Goal: Task Accomplishment & Management: Complete application form

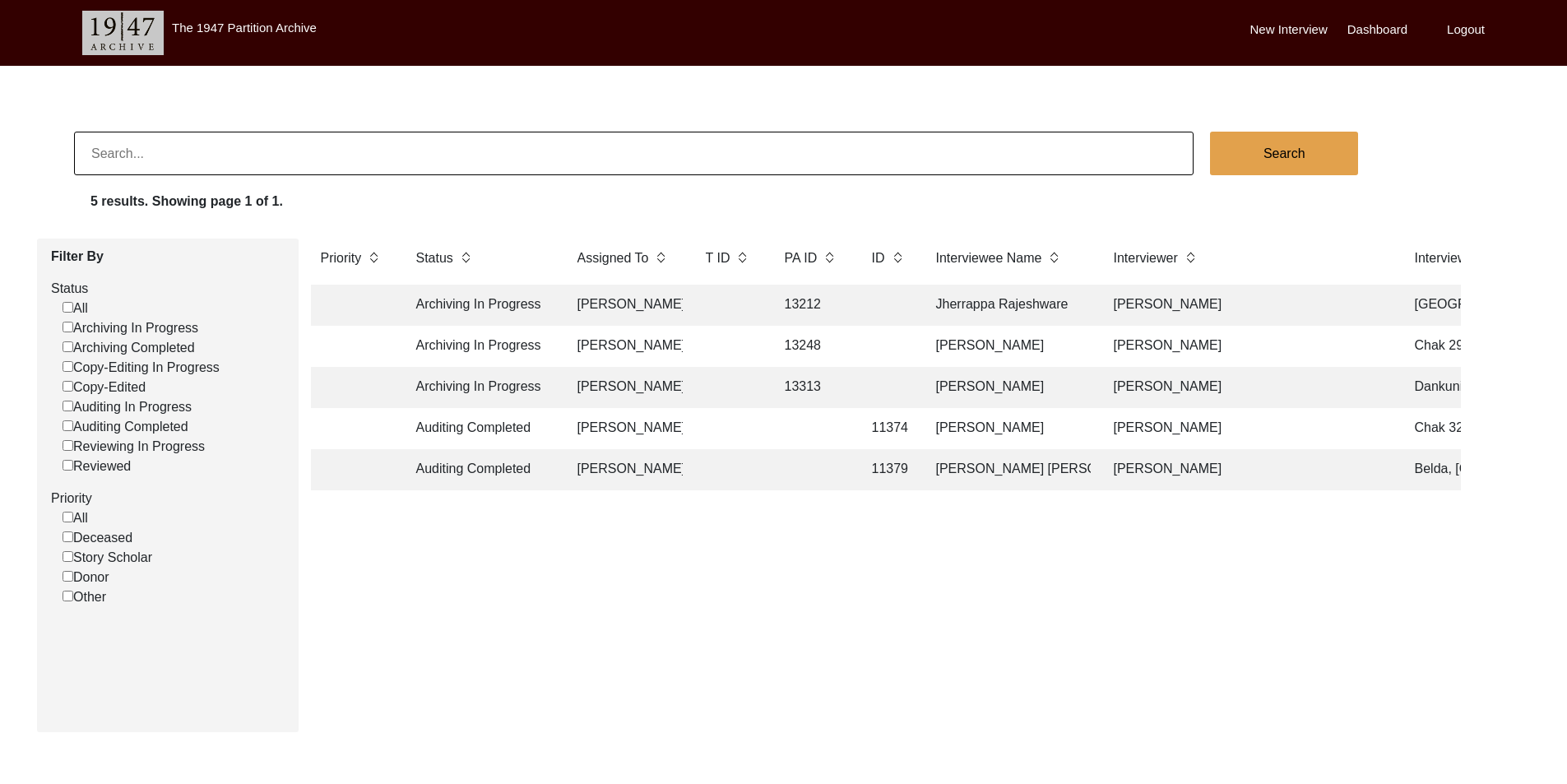
click at [808, 391] on td "13313" at bounding box center [811, 387] width 74 height 41
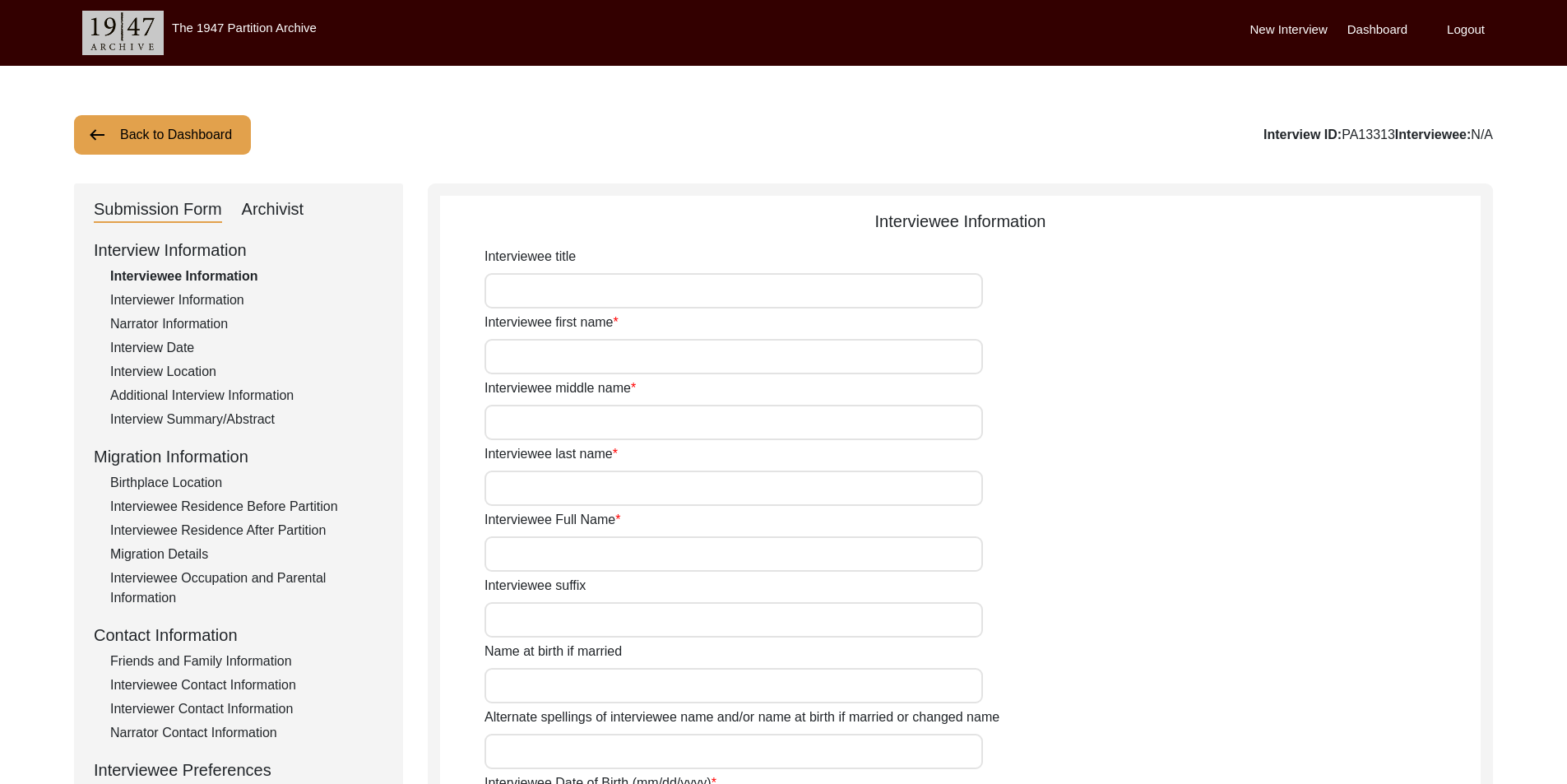
type input "Mr."
type input "Kamakhya"
type input "Ranjan"
type input "Ghosh"
type input "[PERSON_NAME]"
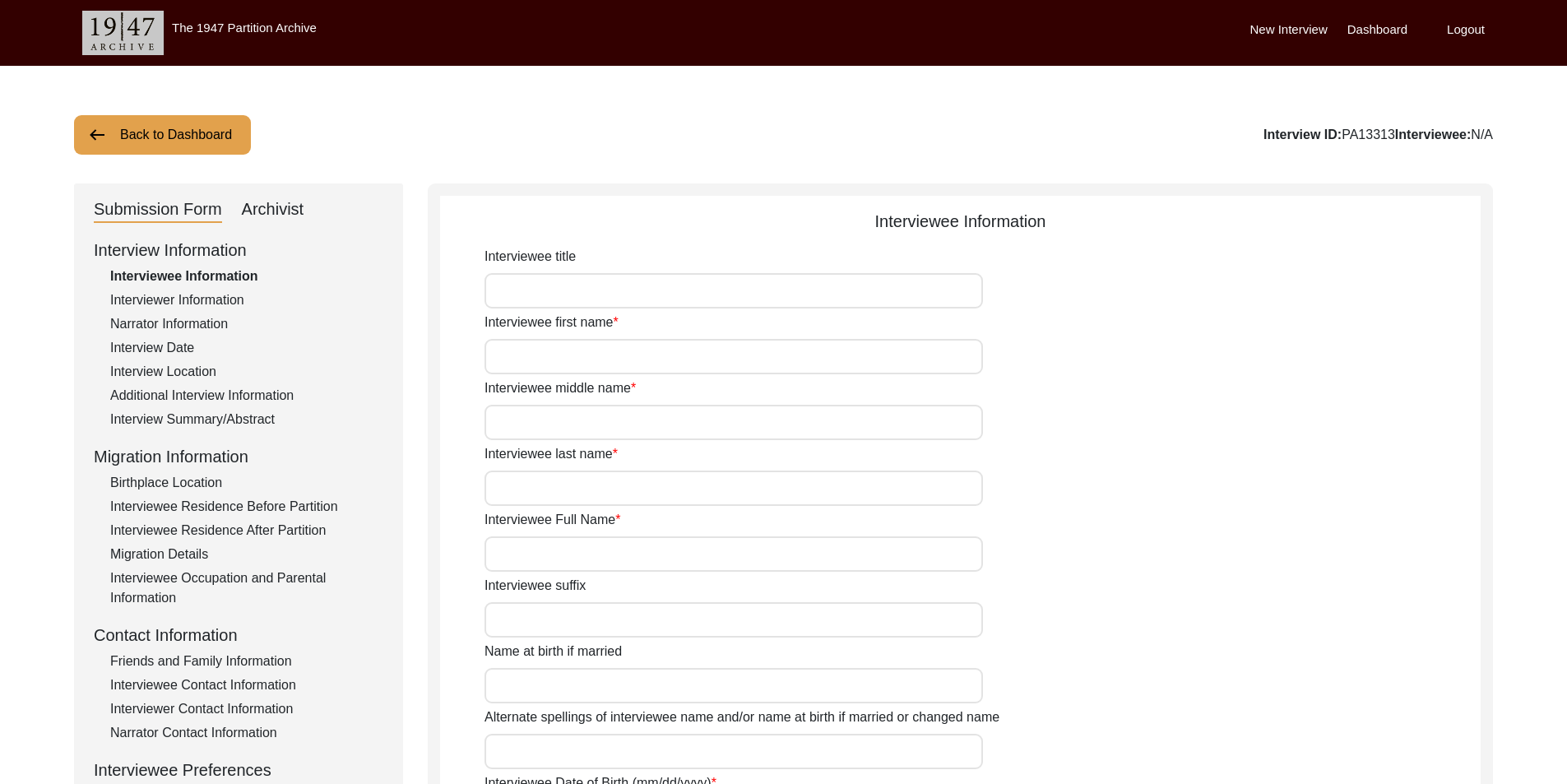
type input "[DATE]"
type input "N/A"
type input "85"
type input "[DEMOGRAPHIC_DATA]"
type input "N/A"
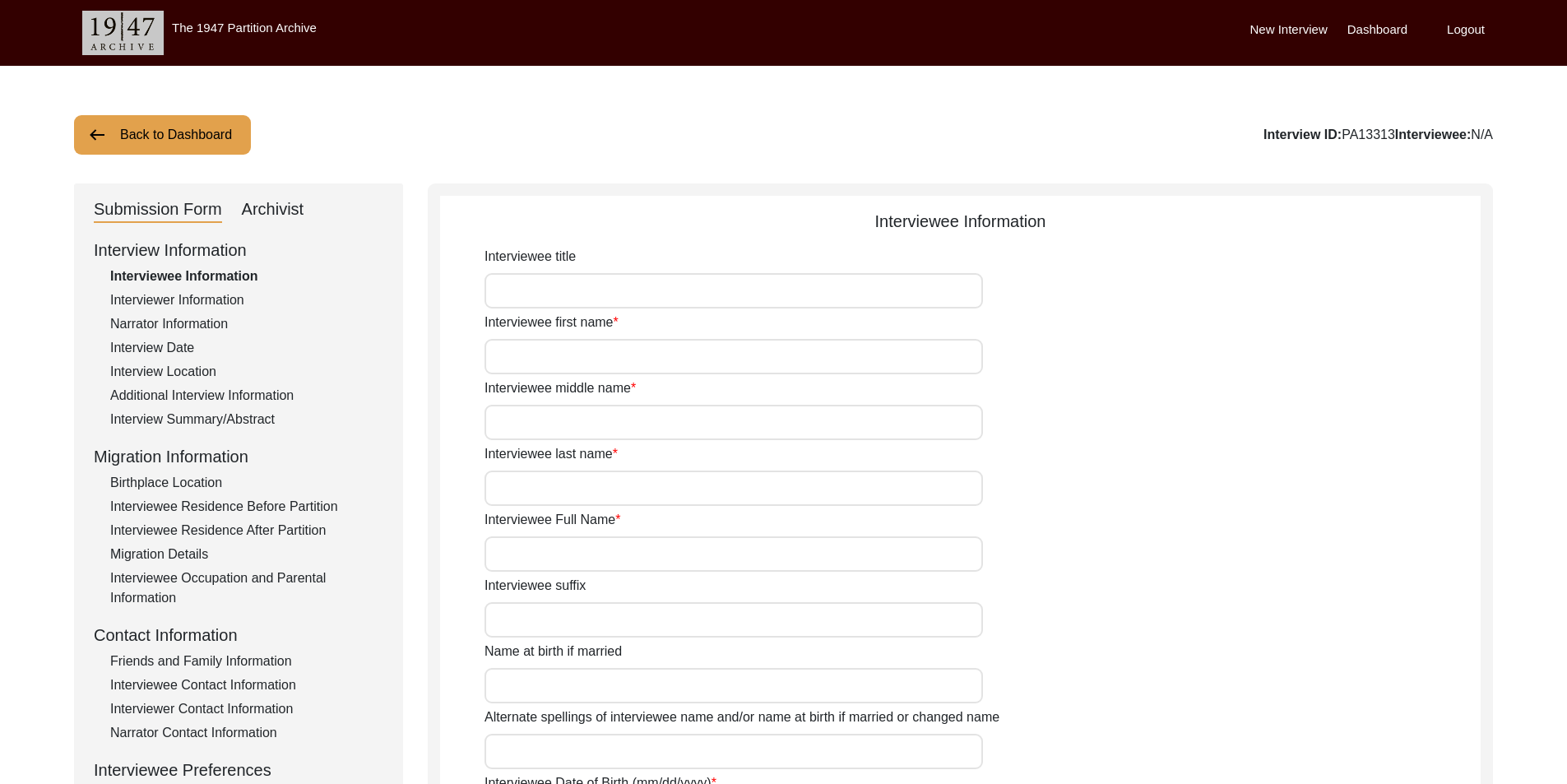
type input "Bengali"
type input "Rari"
type input "[DEMOGRAPHIC_DATA]"
type input "Bengali"
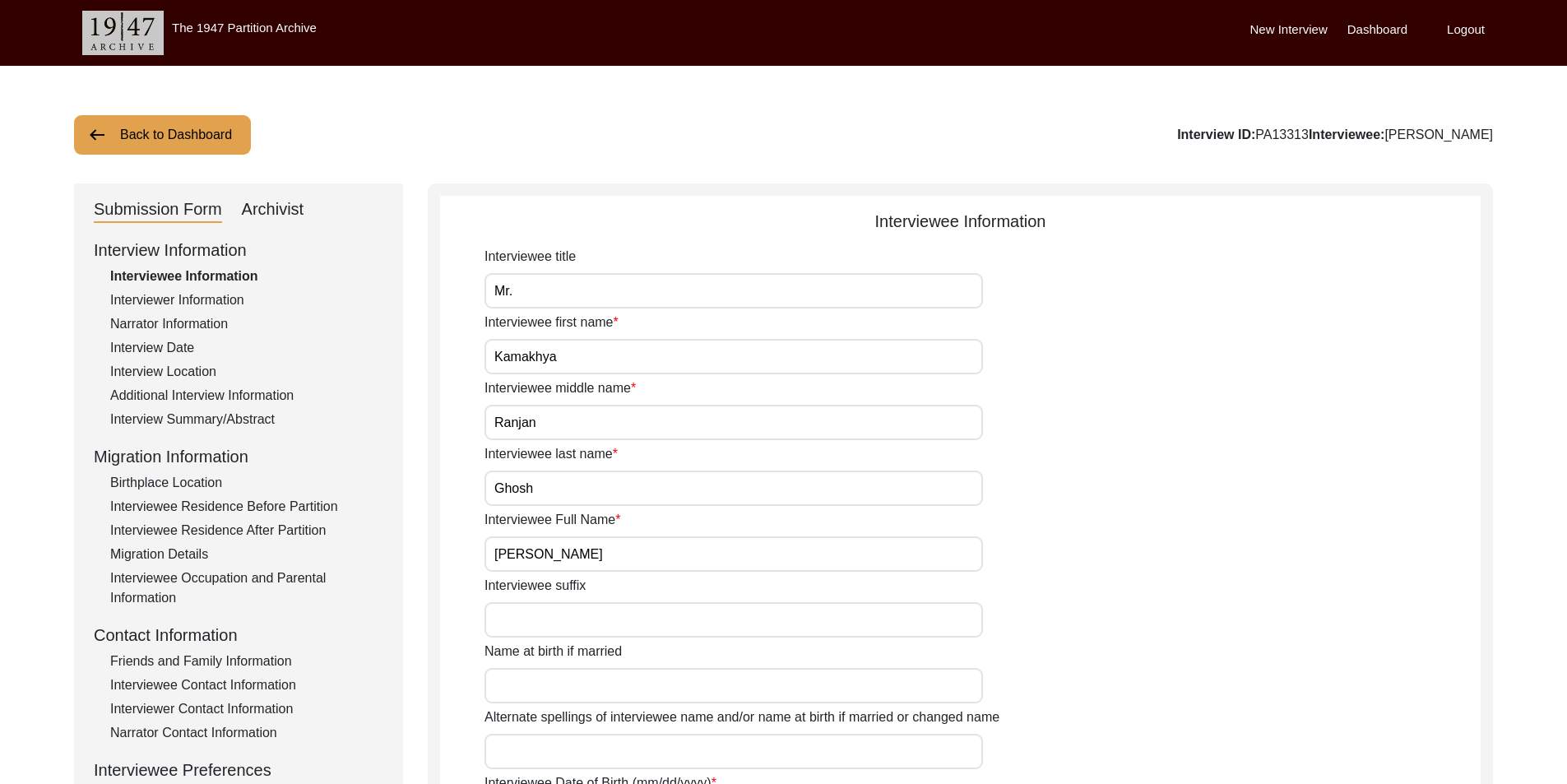
click at [266, 220] on div "Archivist" at bounding box center [273, 210] width 63 height 26
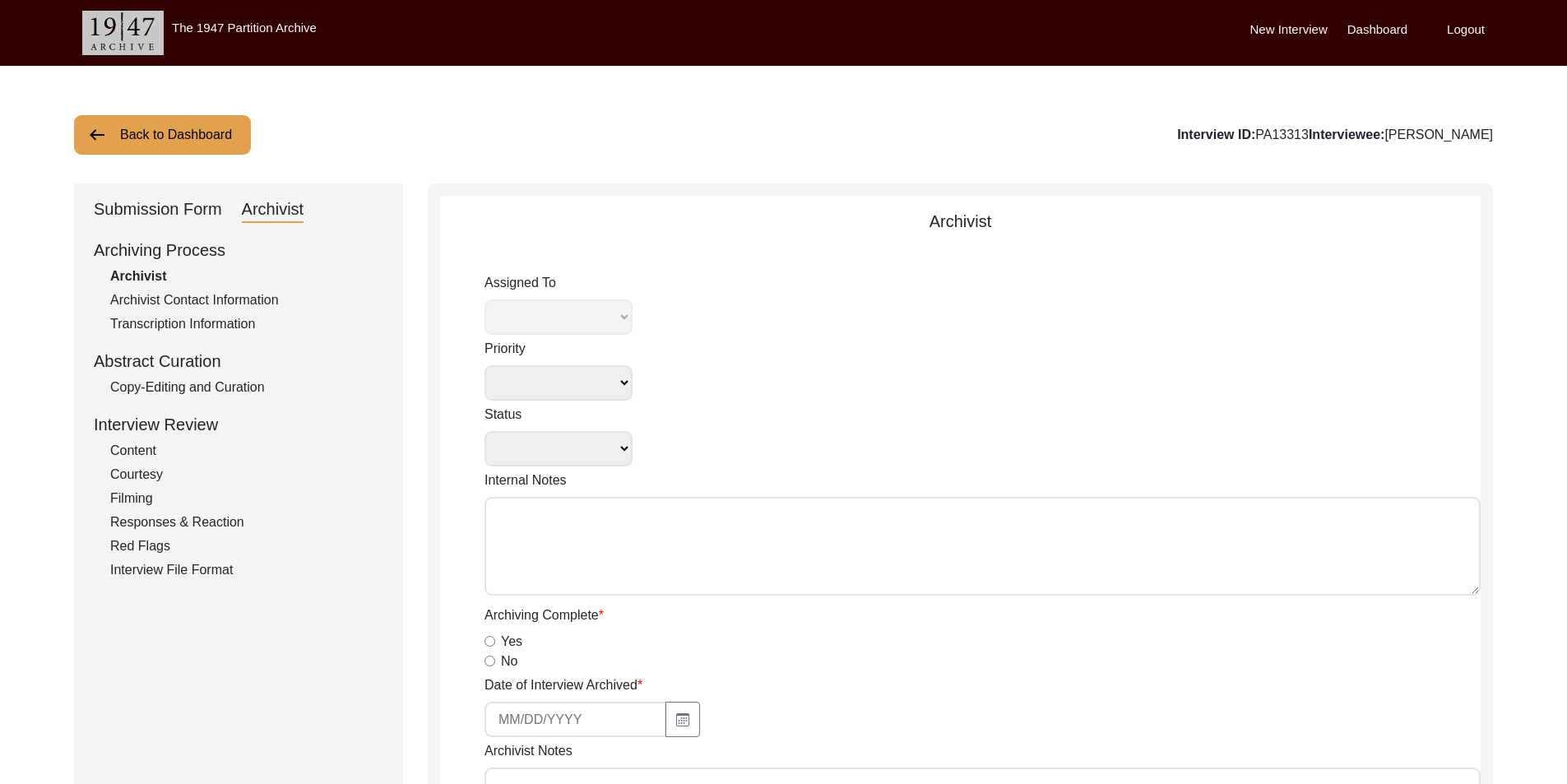
select select
select select "Archiving In Progress"
type textarea "[DATE] [GEOGRAPHIC_DATA]: Ressigning to [PERSON_NAME] to archive. Due [DATE]. W…"
type textarea "Loremi 01, 2675 Dolorsi: Ametcons. Adipi elitsedd eiusmo te incidid utl ETDO ma…"
radio input "true"
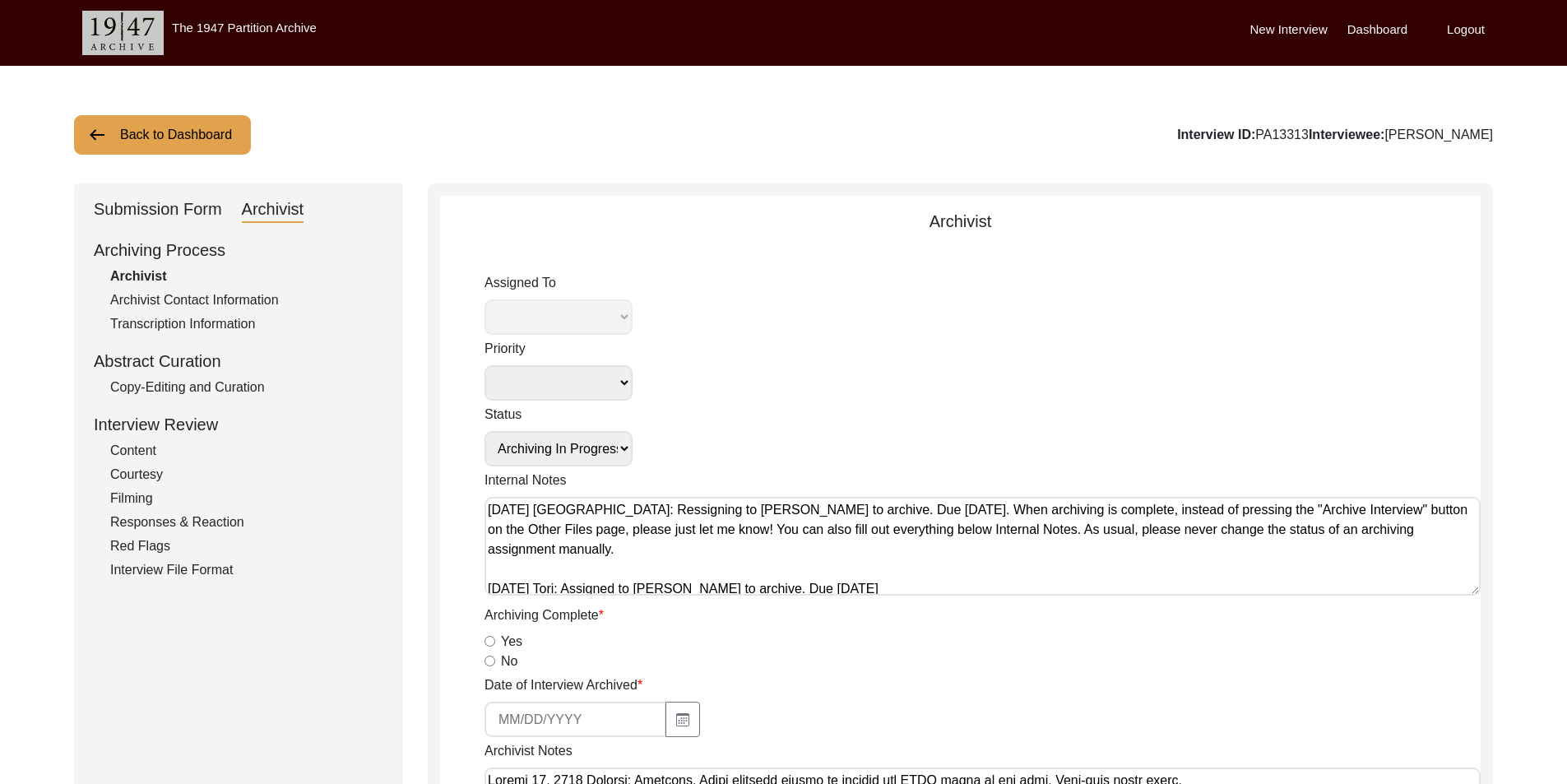
radio input "true"
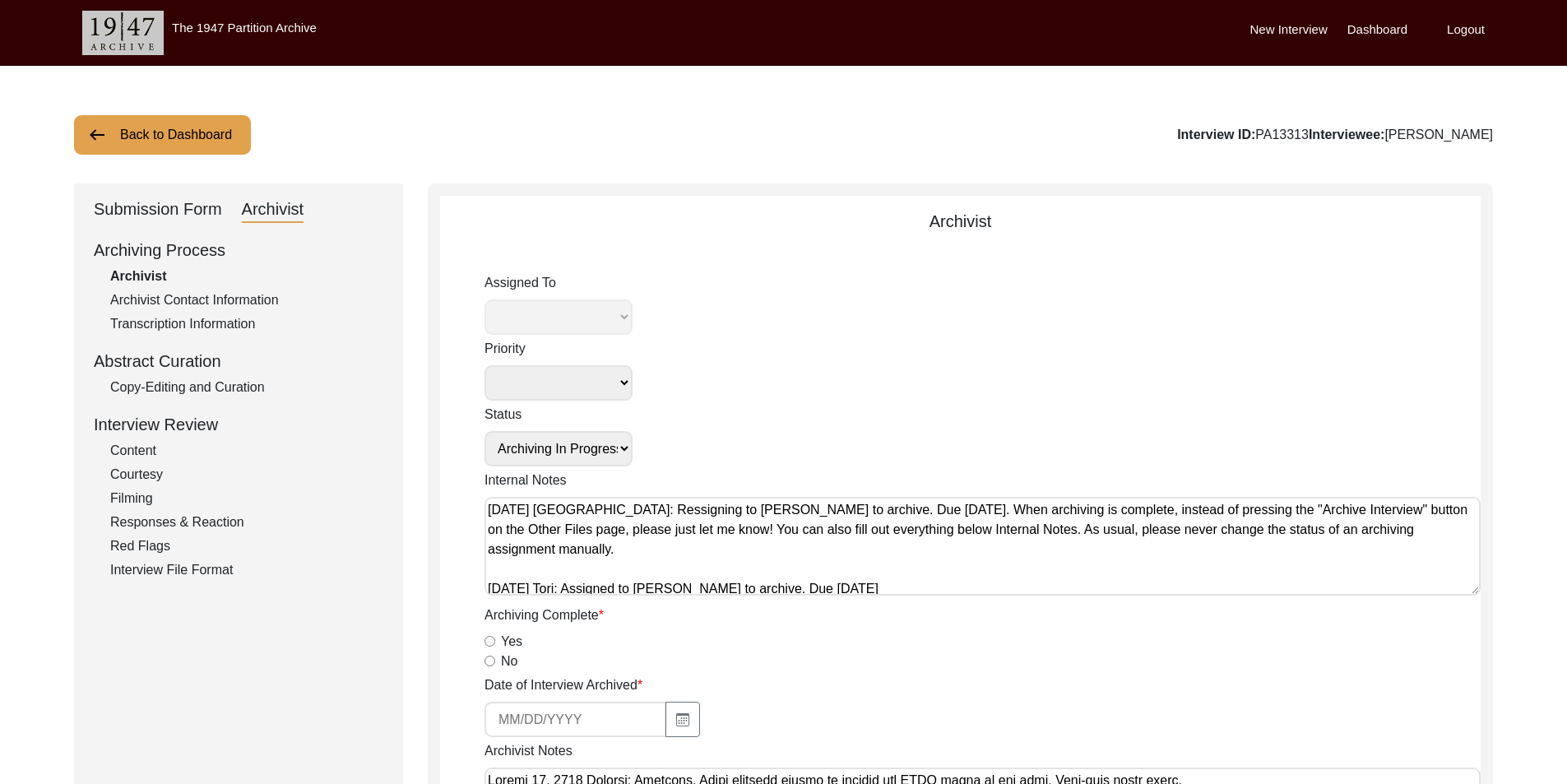
radio input "true"
select select "442"
click at [168, 208] on div "Submission Form" at bounding box center [157, 210] width 128 height 26
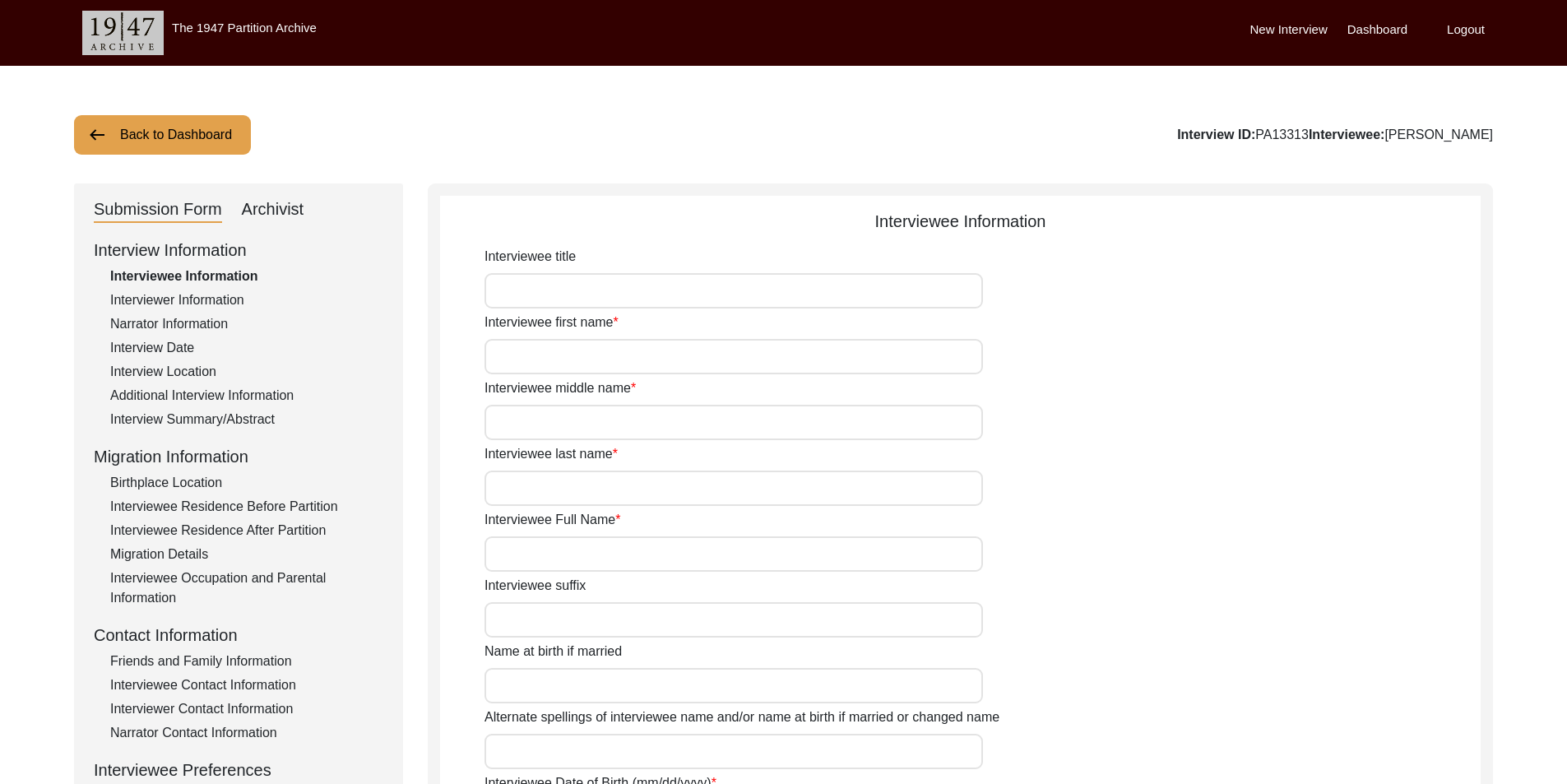
type input "Mr."
type input "Kamakhya"
type input "Ranjan"
type input "Ghosh"
type input "[PERSON_NAME]"
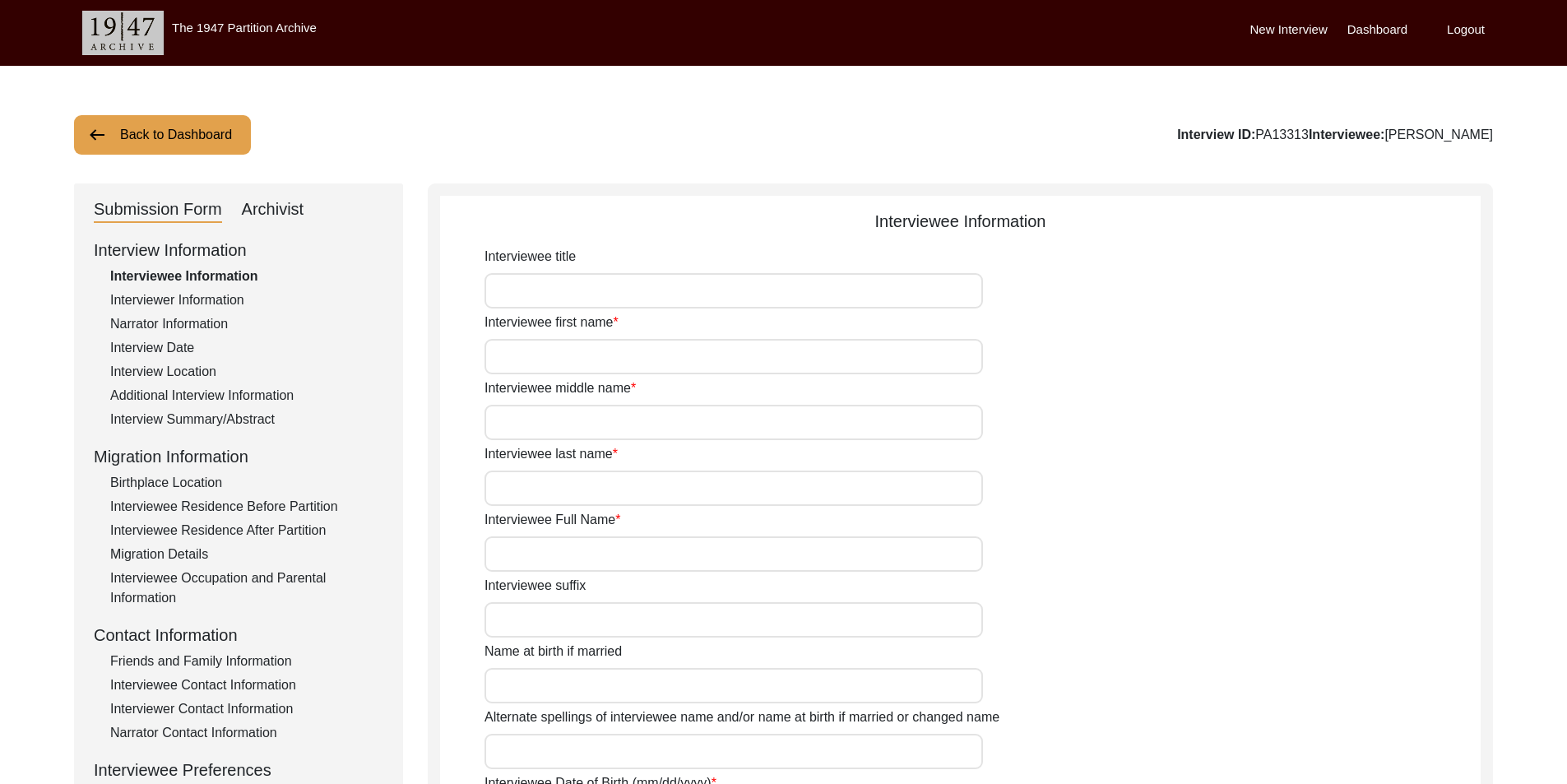
type input "[DATE]"
type input "N/A"
type input "85"
type input "[DEMOGRAPHIC_DATA]"
type input "N/A"
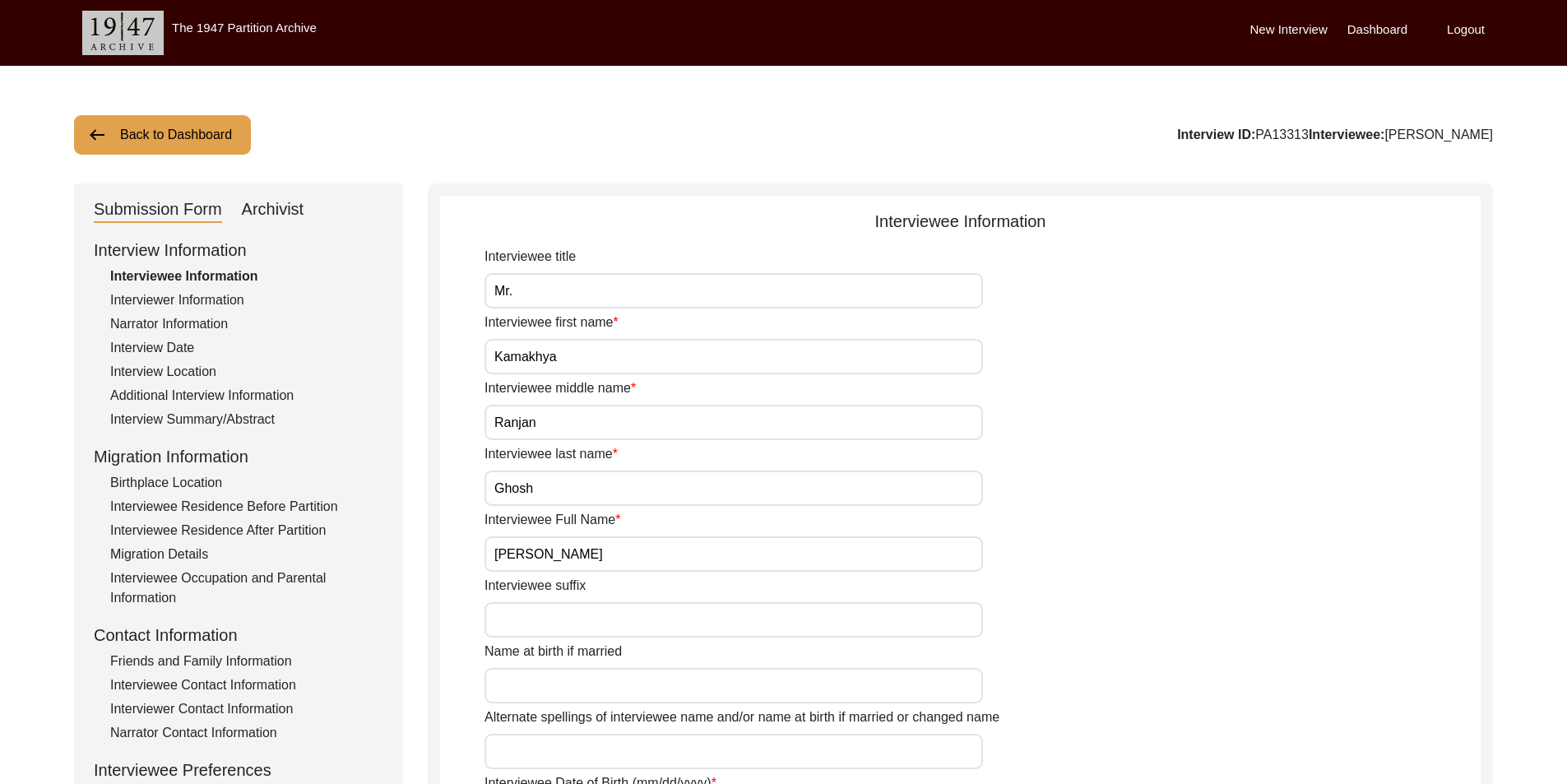
type input "Bengali"
type input "Rari"
type input "[DEMOGRAPHIC_DATA]"
type input "Bengali"
click at [179, 410] on div "Interview Summary/Abstract" at bounding box center [247, 420] width 273 height 20
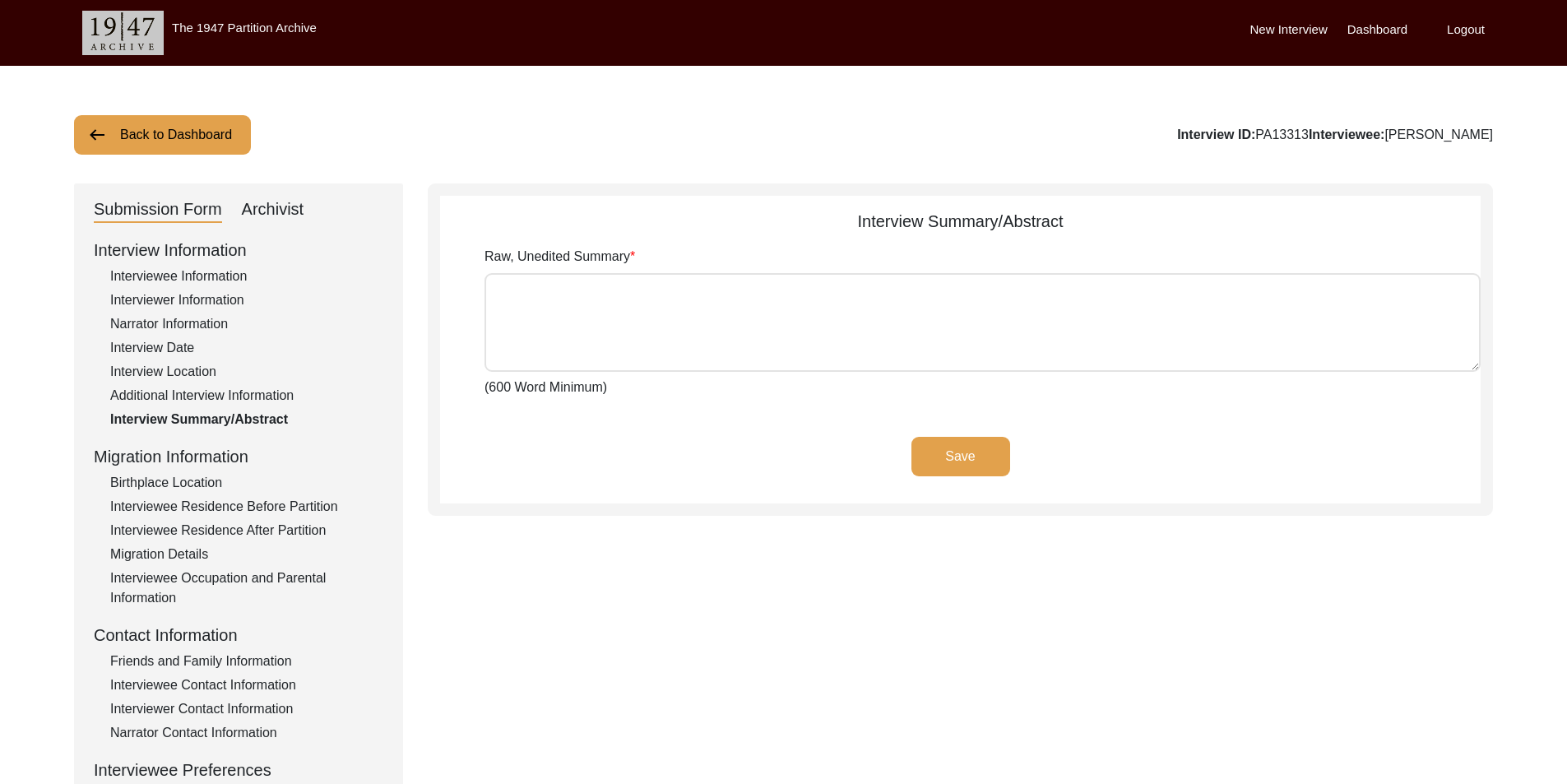
type textarea "Interviewee [DEMOGRAPHIC_DATA] [PERSON_NAME] was more than enthusiastic to be a…"
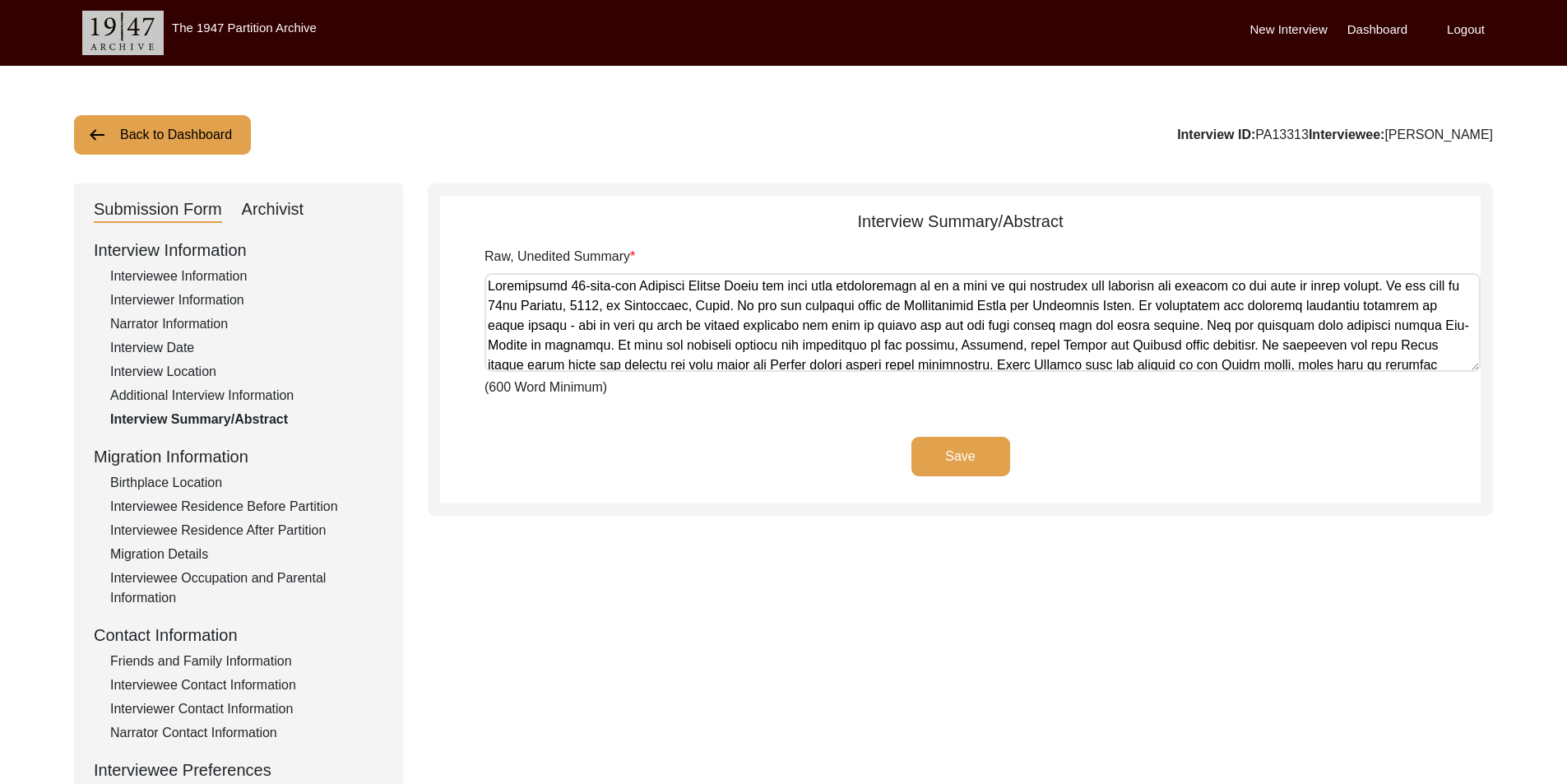
click at [691, 336] on textarea "Raw, Unedited Summary" at bounding box center [983, 321] width 997 height 98
click at [700, 502] on div "Save" at bounding box center [960, 470] width 1040 height 67
click at [231, 300] on div "Interviewer Information" at bounding box center [247, 300] width 273 height 20
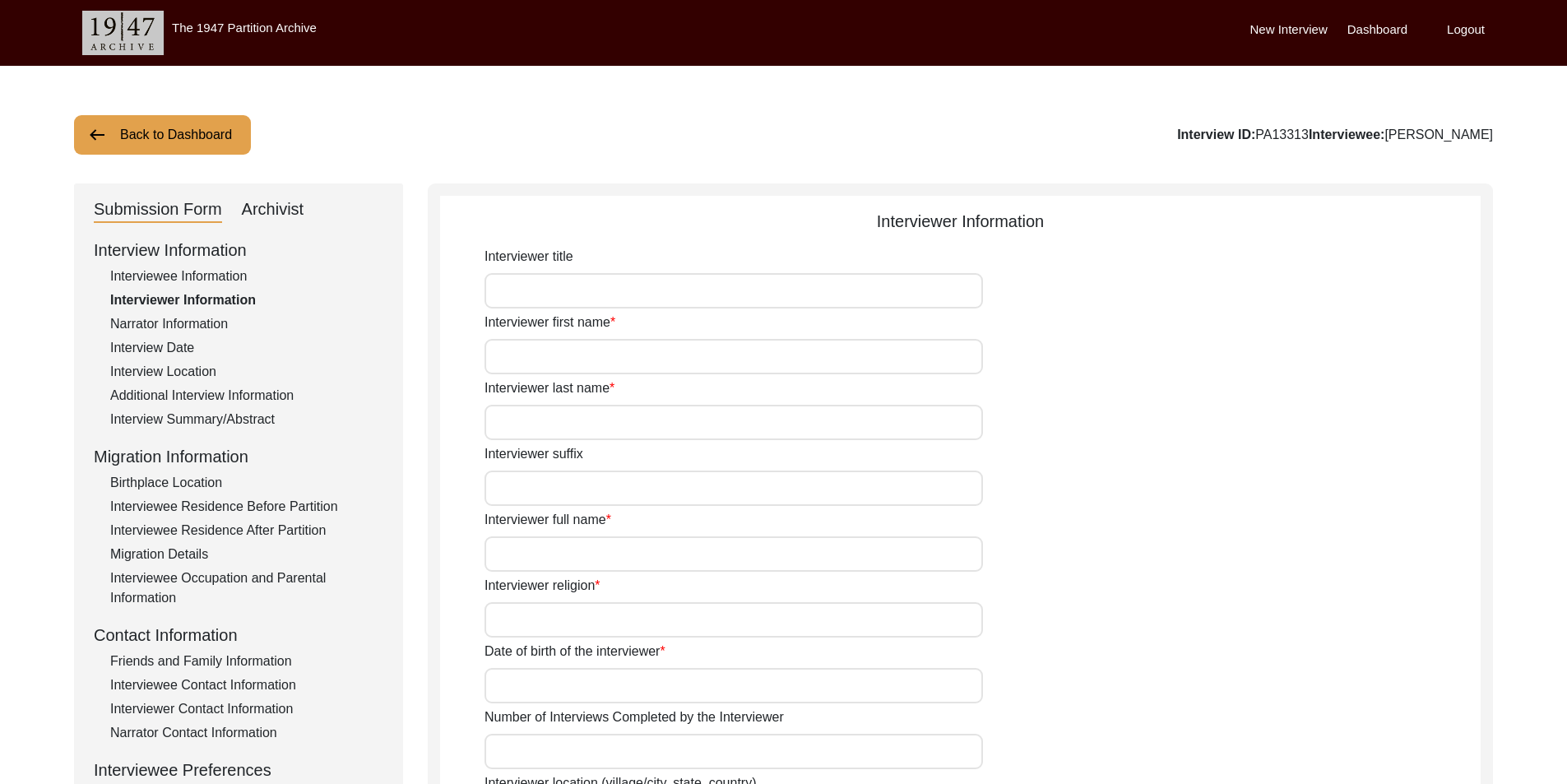
type input "Ms."
type input "[PERSON_NAME]"
type input "[DEMOGRAPHIC_DATA]"
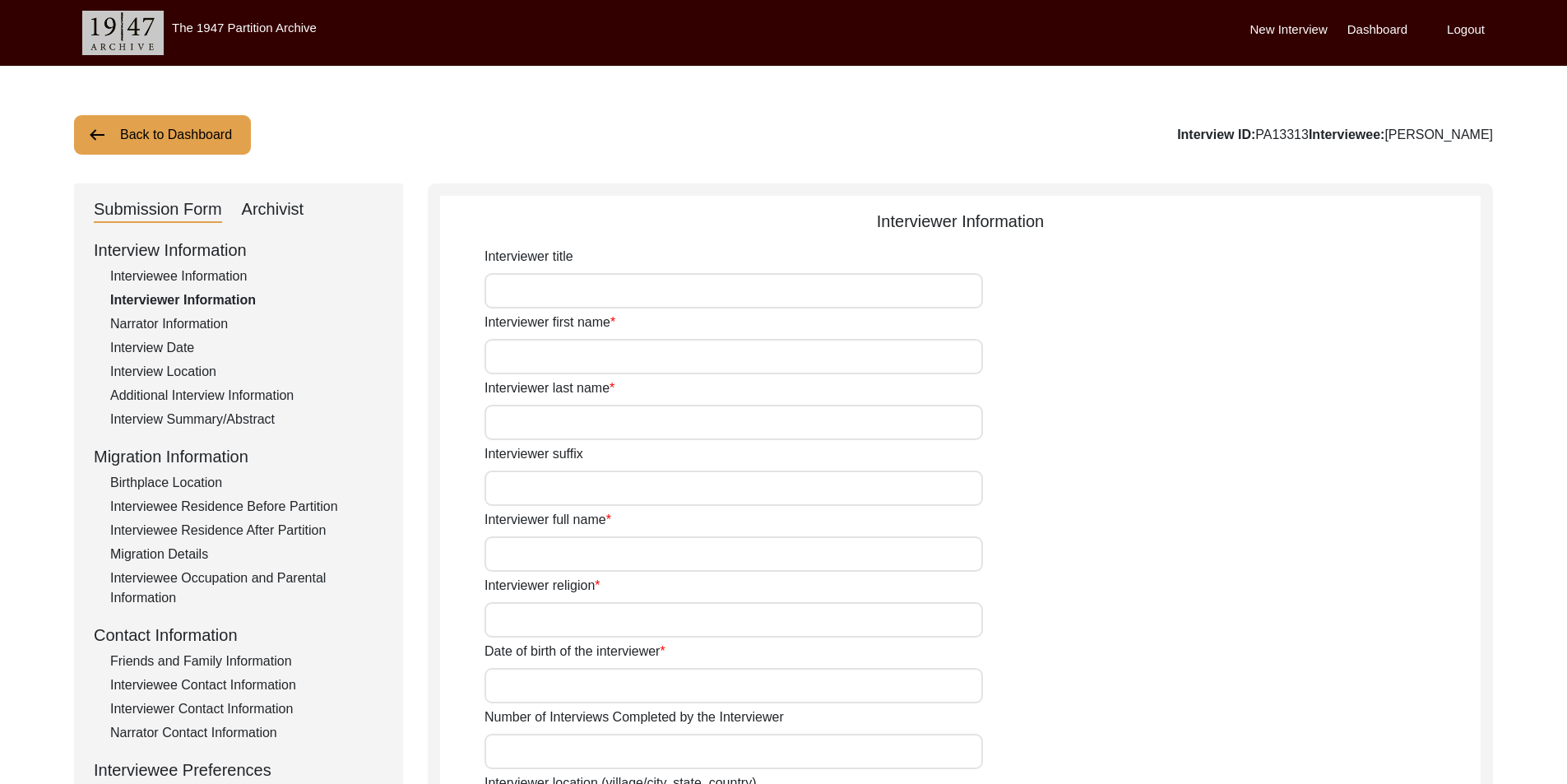
type input "[DATE]"
type input "Dankuni, [GEOGRAPHIC_DATA], [GEOGRAPHIC_DATA]"
type input "Student"
type input "Ms."
type input "[PERSON_NAME]"
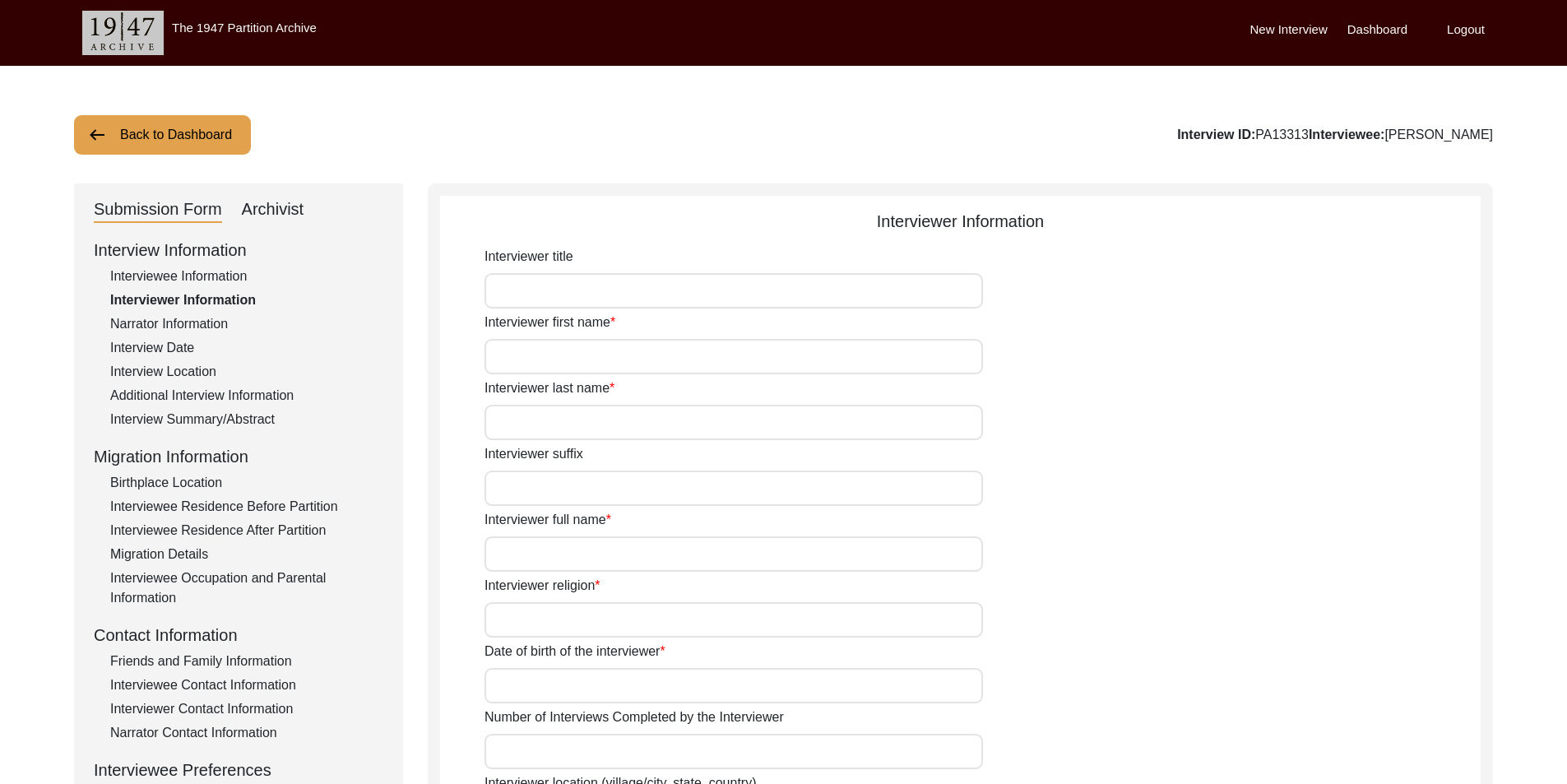
type input "[PERSON_NAME]"
type input "N/A"
type input "[PERSON_NAME]"
type textarea "The interviewer comes from a family of refugees and feels deeply connected to t…"
type input "Bengali"
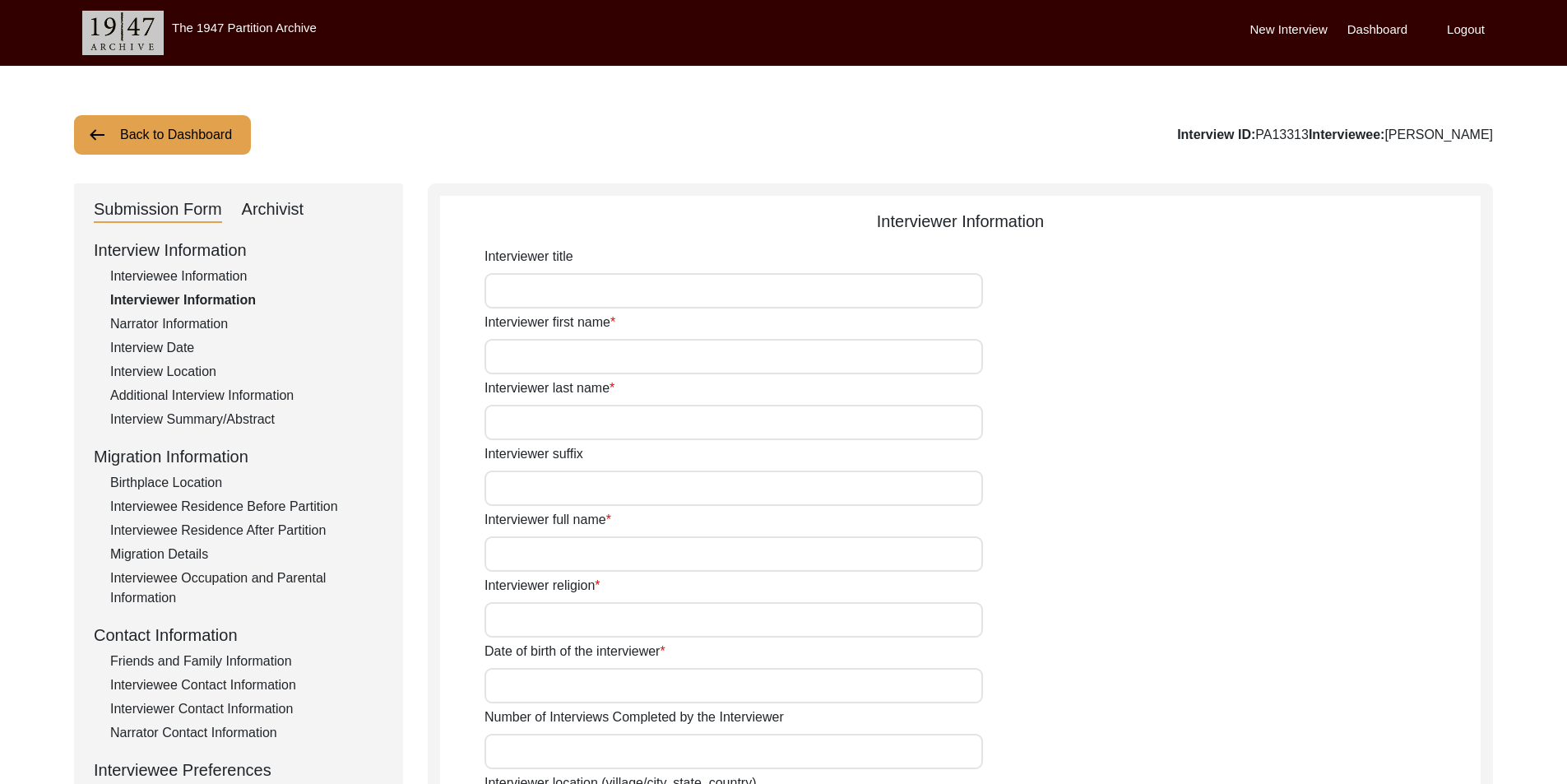
type input "Rari"
type textarea "Interviewee is the father-in-law of interviewer's teacher"
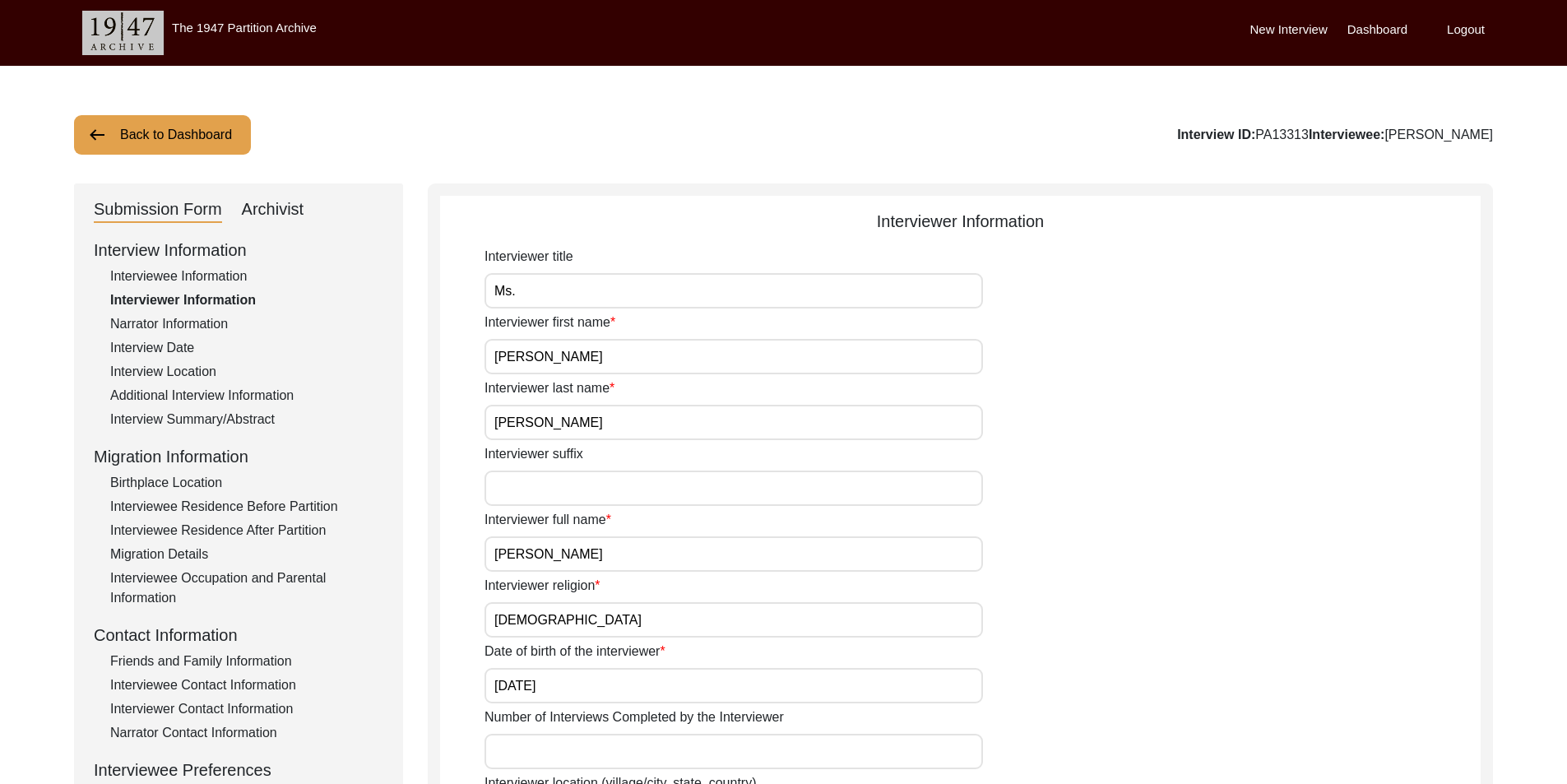
click at [239, 388] on div "Additional Interview Information" at bounding box center [247, 396] width 273 height 20
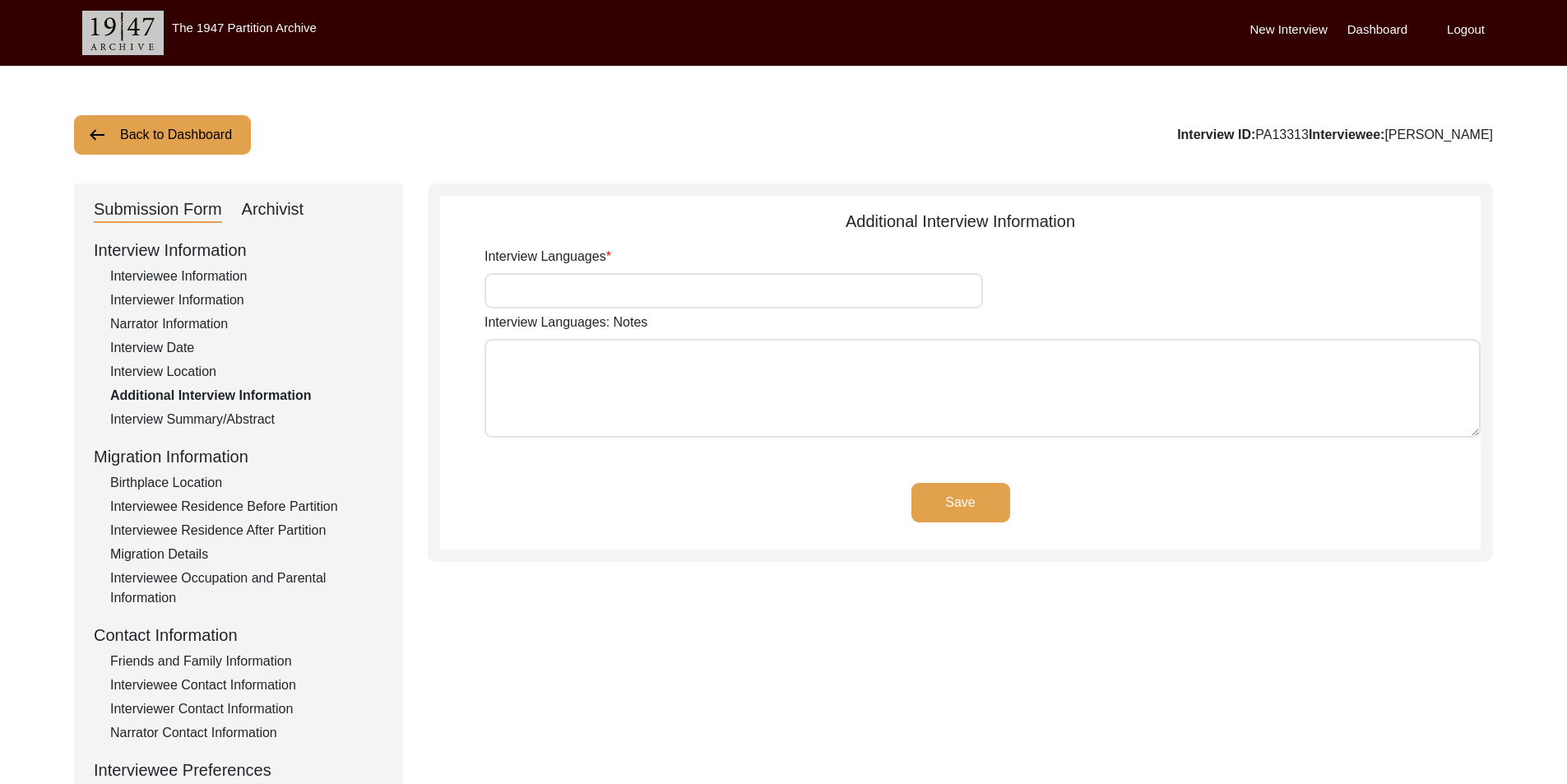
type input "Bengali, English"
type textarea "Majority of the interview is conducted in Bengali while certain questions or wo…"
click at [249, 401] on div "Additional Interview Information" at bounding box center [247, 396] width 273 height 20
click at [249, 408] on div "Interview Information Interviewee Information Interviewer Information Narrator …" at bounding box center [238, 589] width 290 height 703
click at [283, 415] on div "Interview Summary/Abstract" at bounding box center [247, 420] width 273 height 20
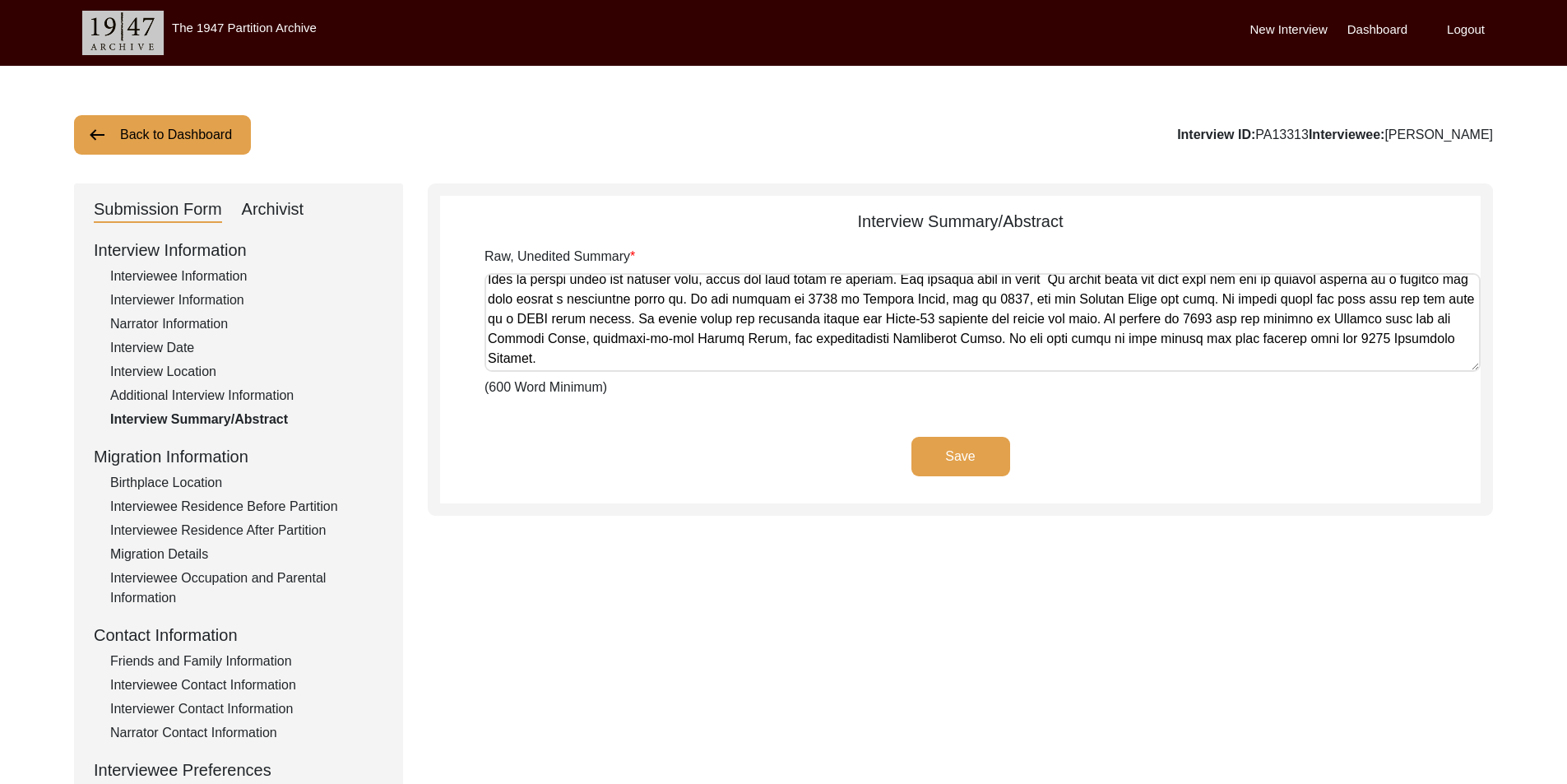
scroll to position [319, 0]
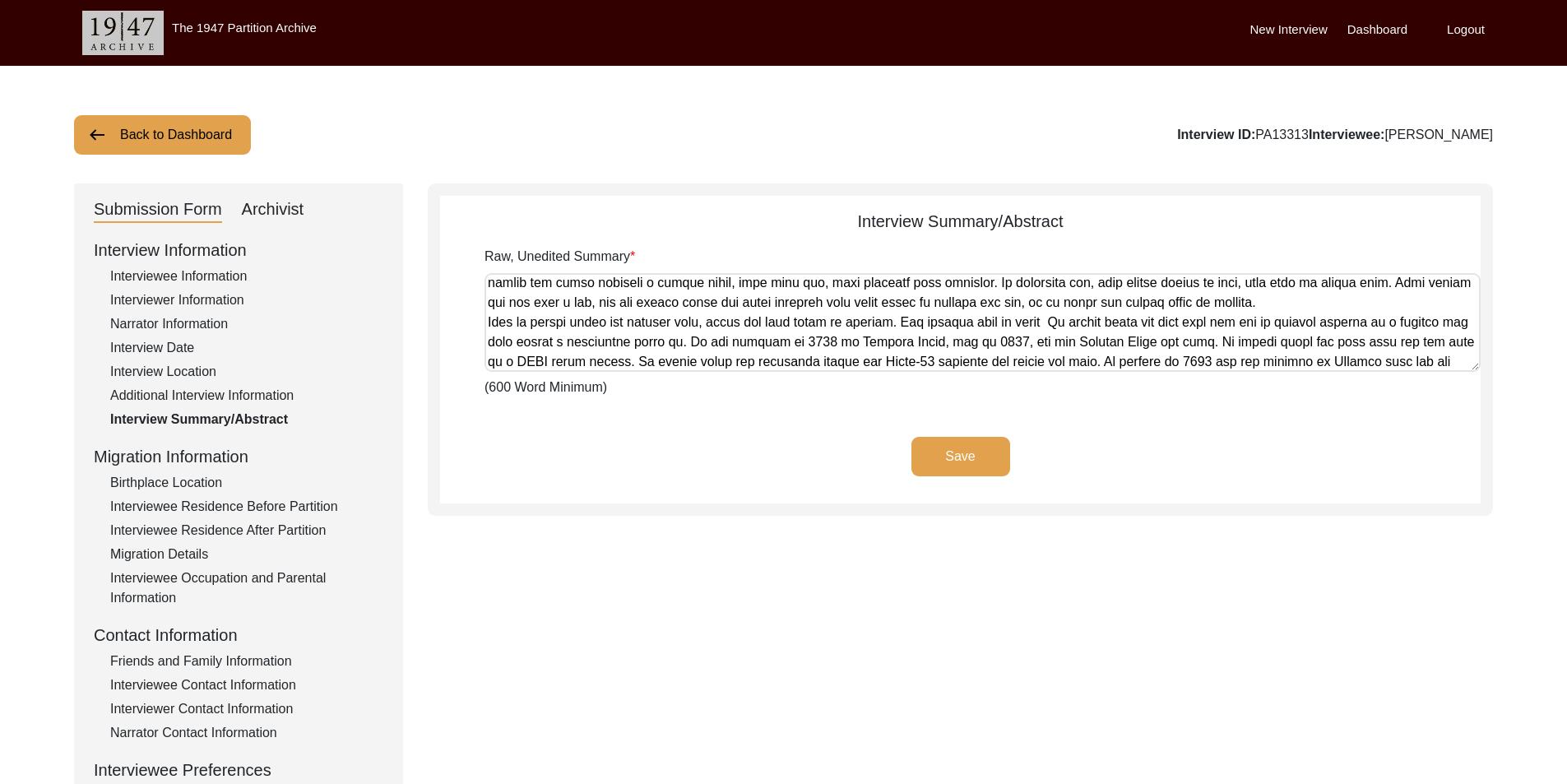
click at [175, 319] on div "Narrator Information" at bounding box center [247, 324] width 273 height 20
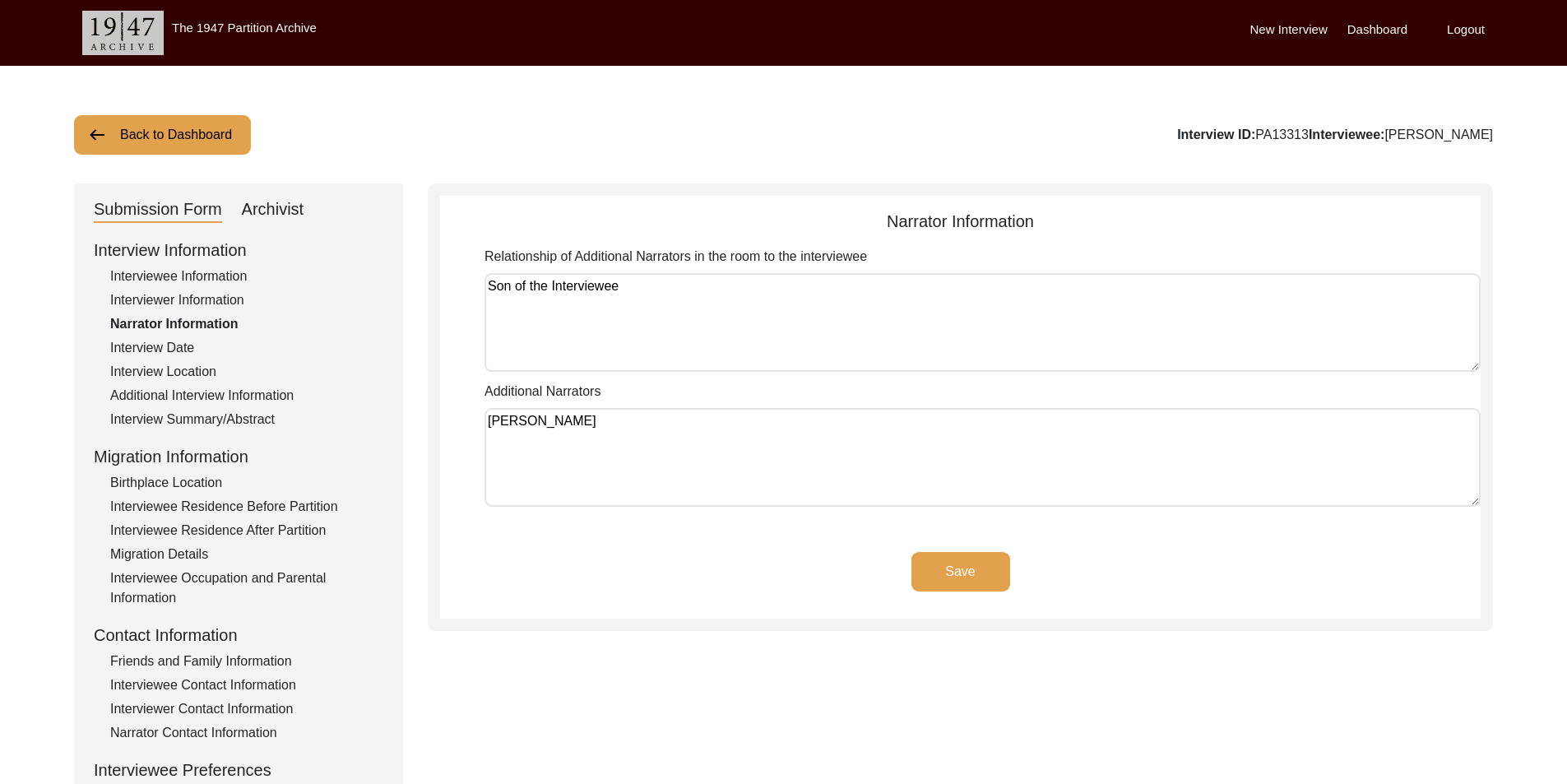
click at [175, 302] on div "Interviewer Information" at bounding box center [247, 300] width 273 height 20
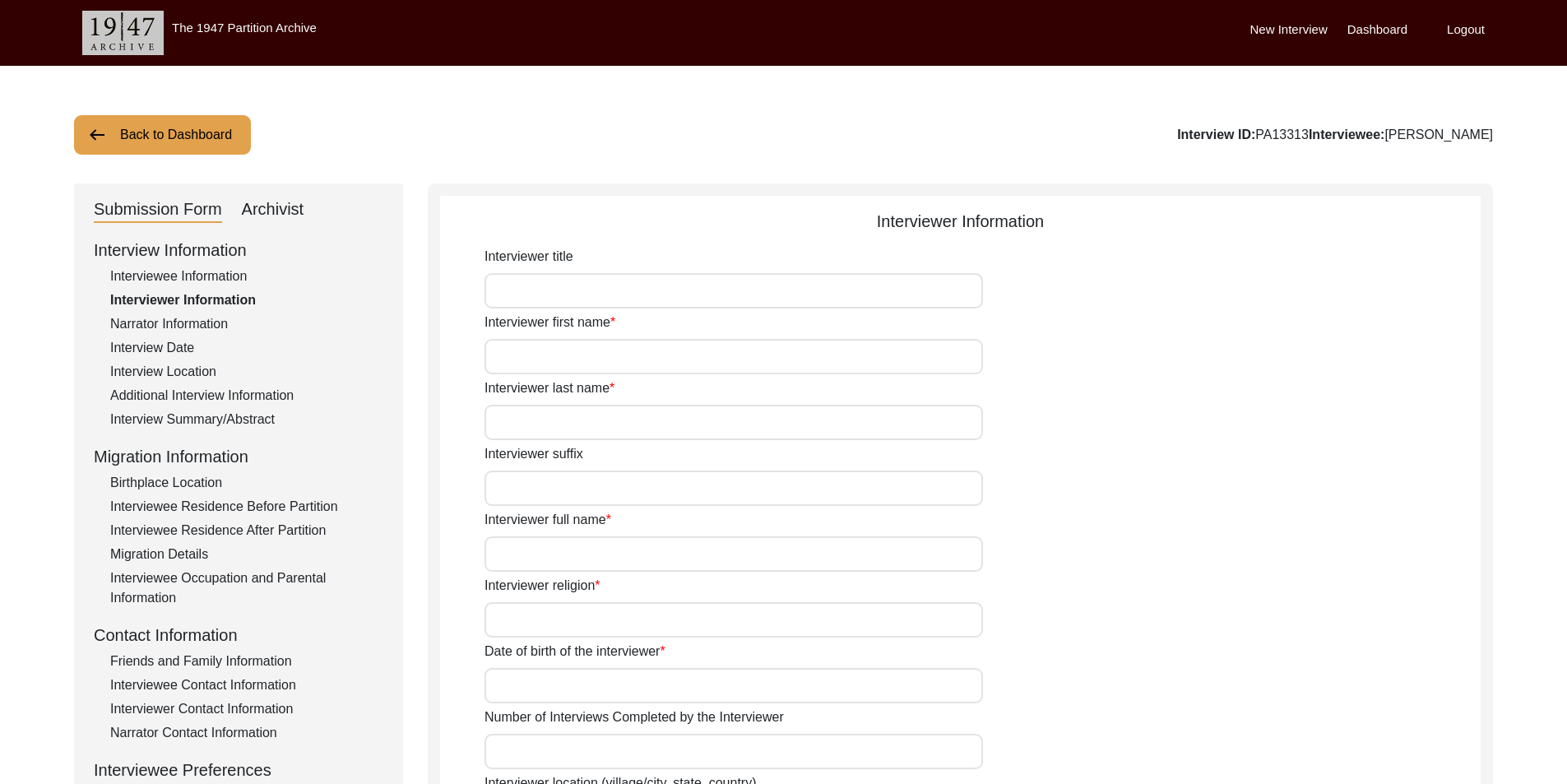
type input "Ms."
type input "[PERSON_NAME]"
type input "[DEMOGRAPHIC_DATA]"
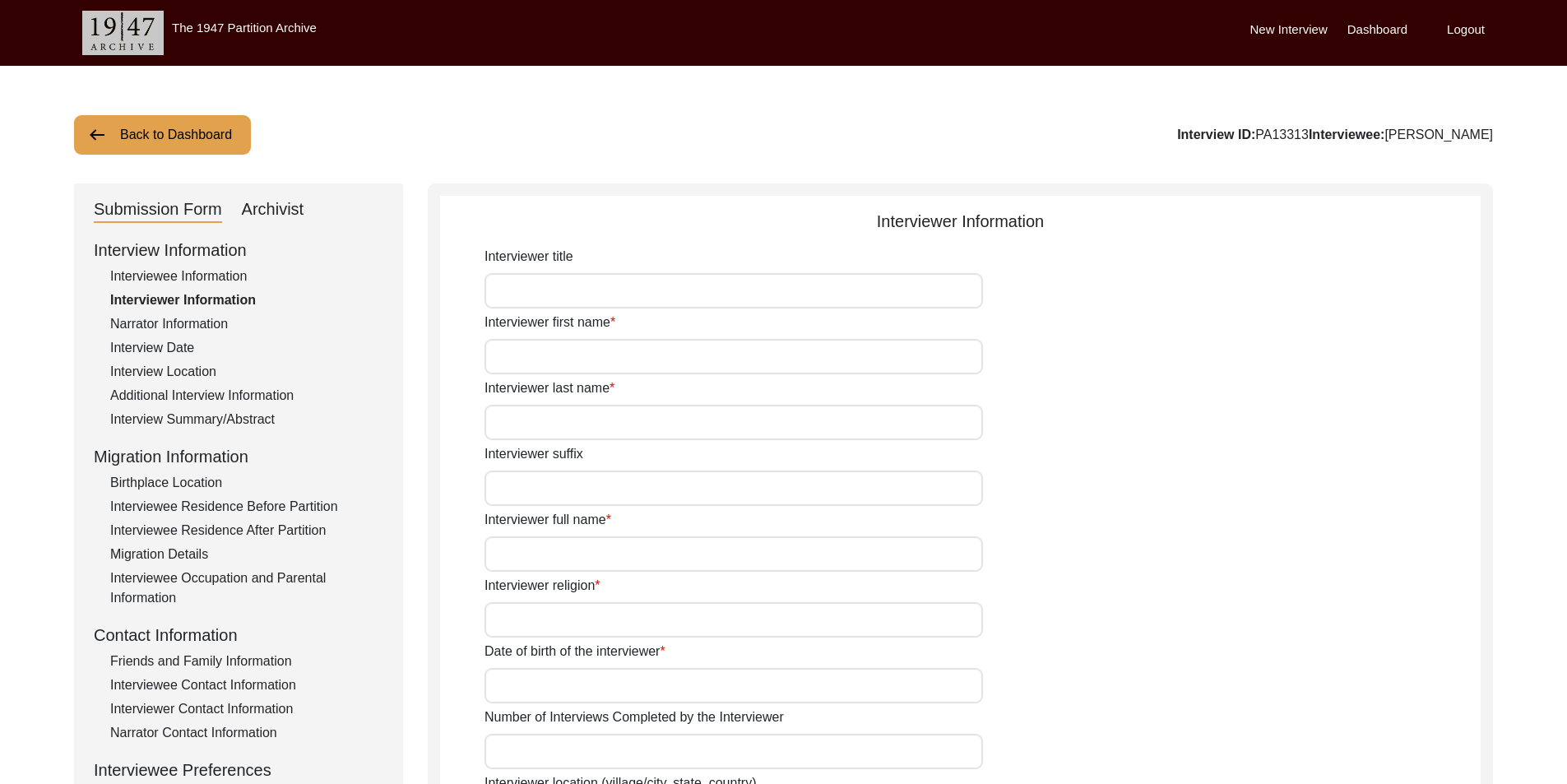
type input "[DATE]"
type input "Dankuni, [GEOGRAPHIC_DATA], [GEOGRAPHIC_DATA]"
type input "Student"
type input "Ms."
type input "[PERSON_NAME]"
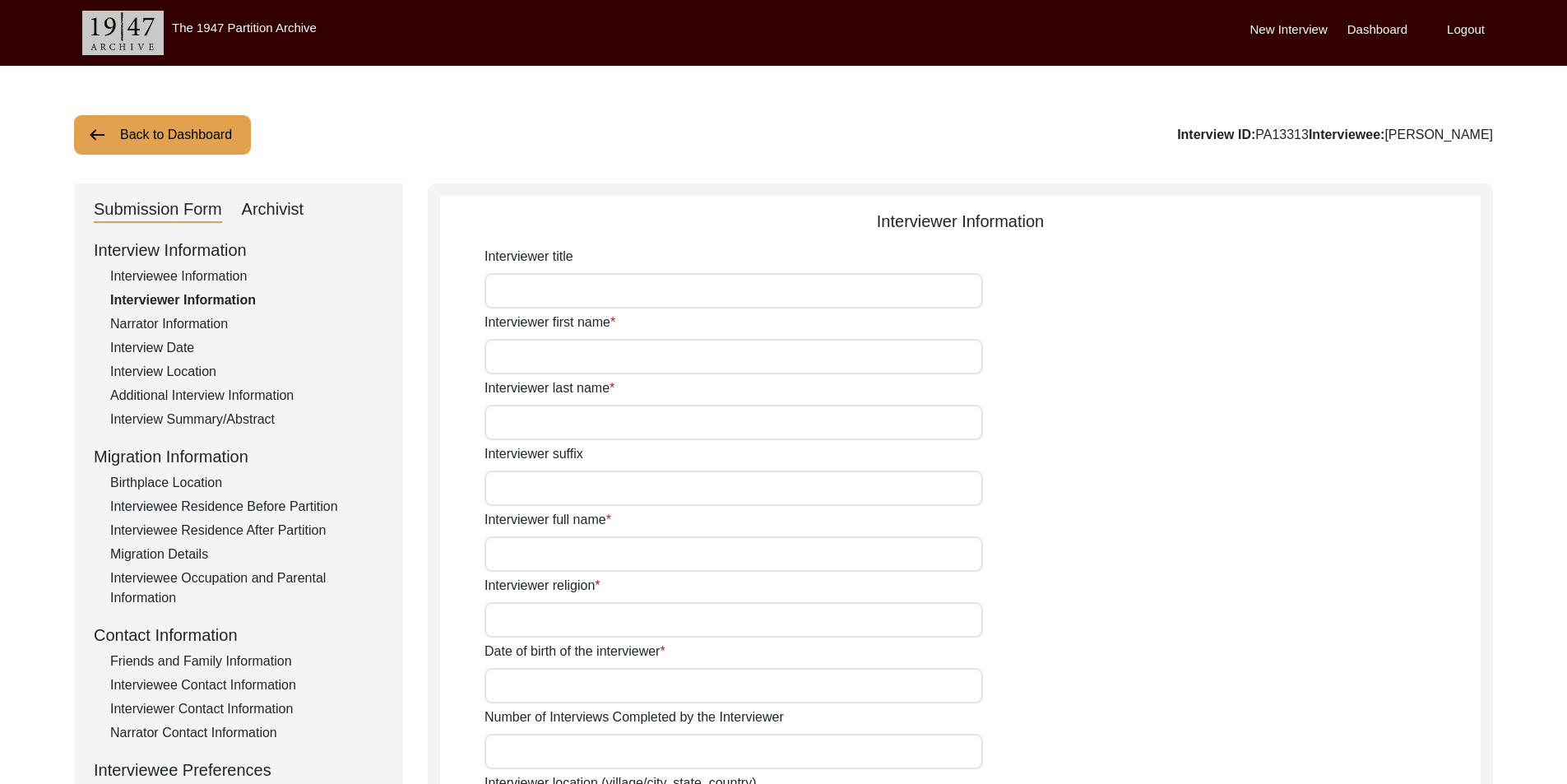
type input "[PERSON_NAME]"
type input "N/A"
type input "[PERSON_NAME]"
type textarea "The interviewer comes from a family of refugees and feels deeply connected to t…"
type input "Bengali"
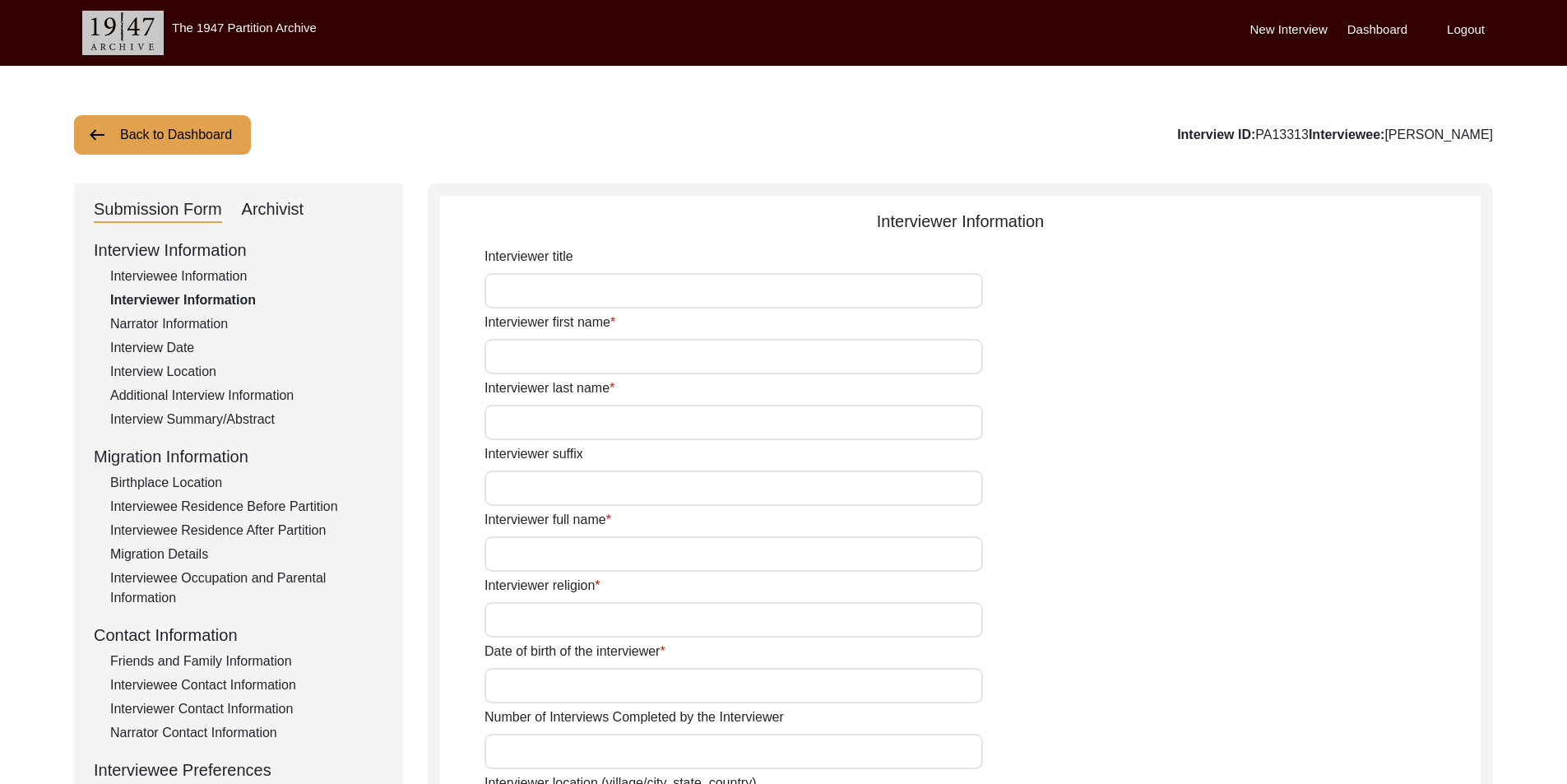
type input "Rari"
type textarea "Interviewee is the father-in-law of interviewer's teacher"
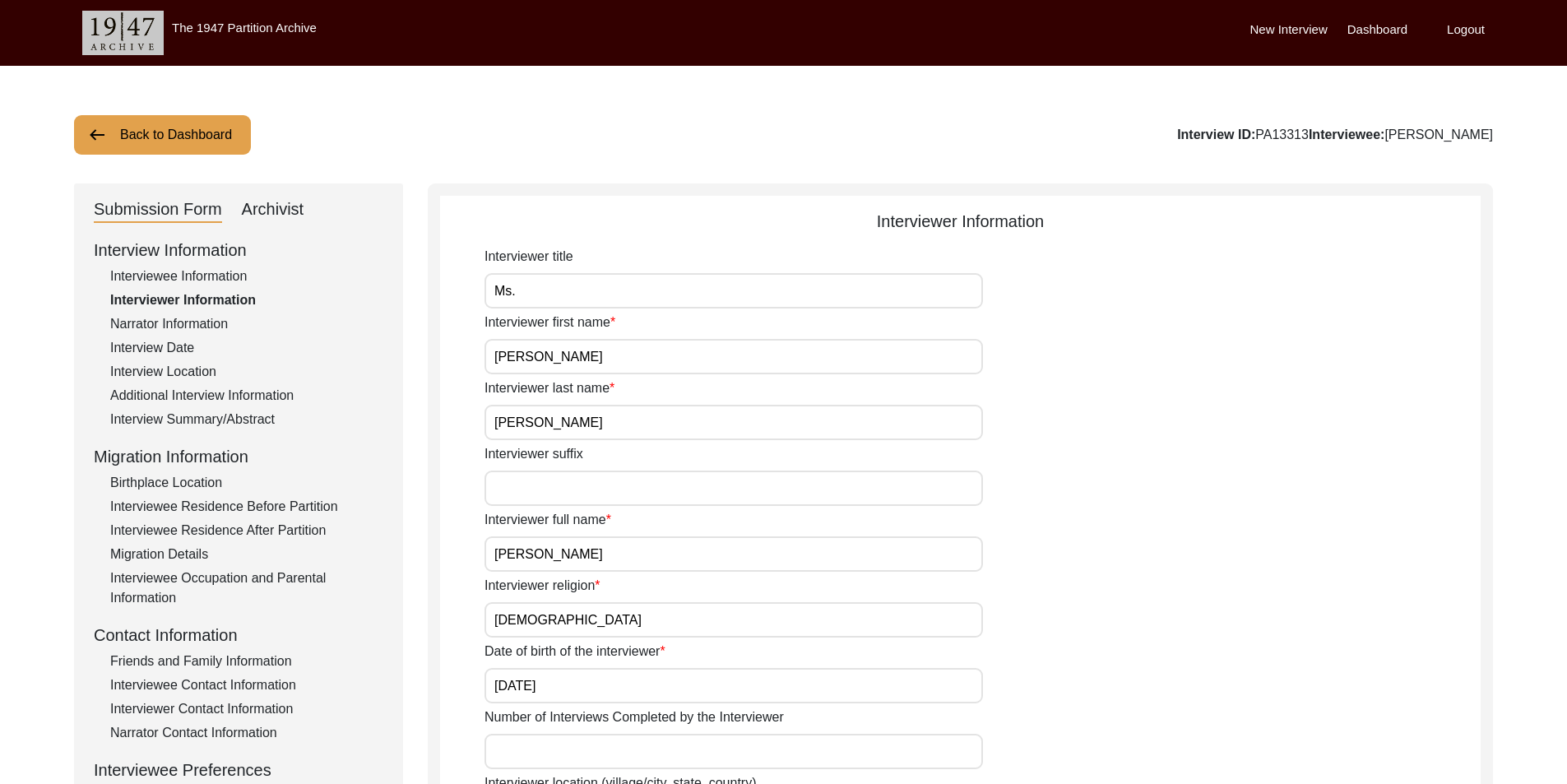
click at [162, 369] on div "Interview Location" at bounding box center [247, 372] width 273 height 20
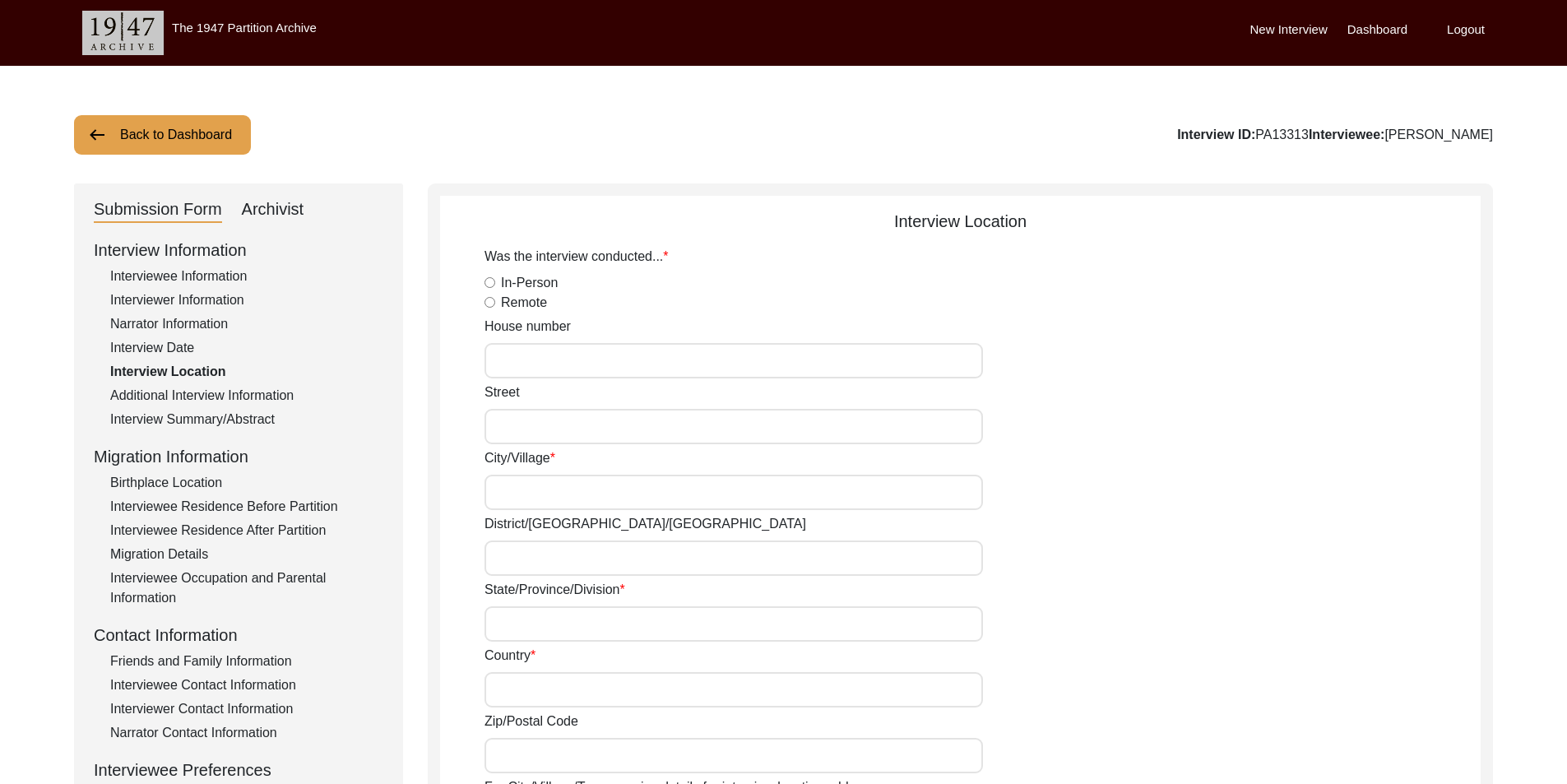
radio input "true"
type input "391"
type input "Nandankanan"
type input "Dankuni"
type input "Hooghly"
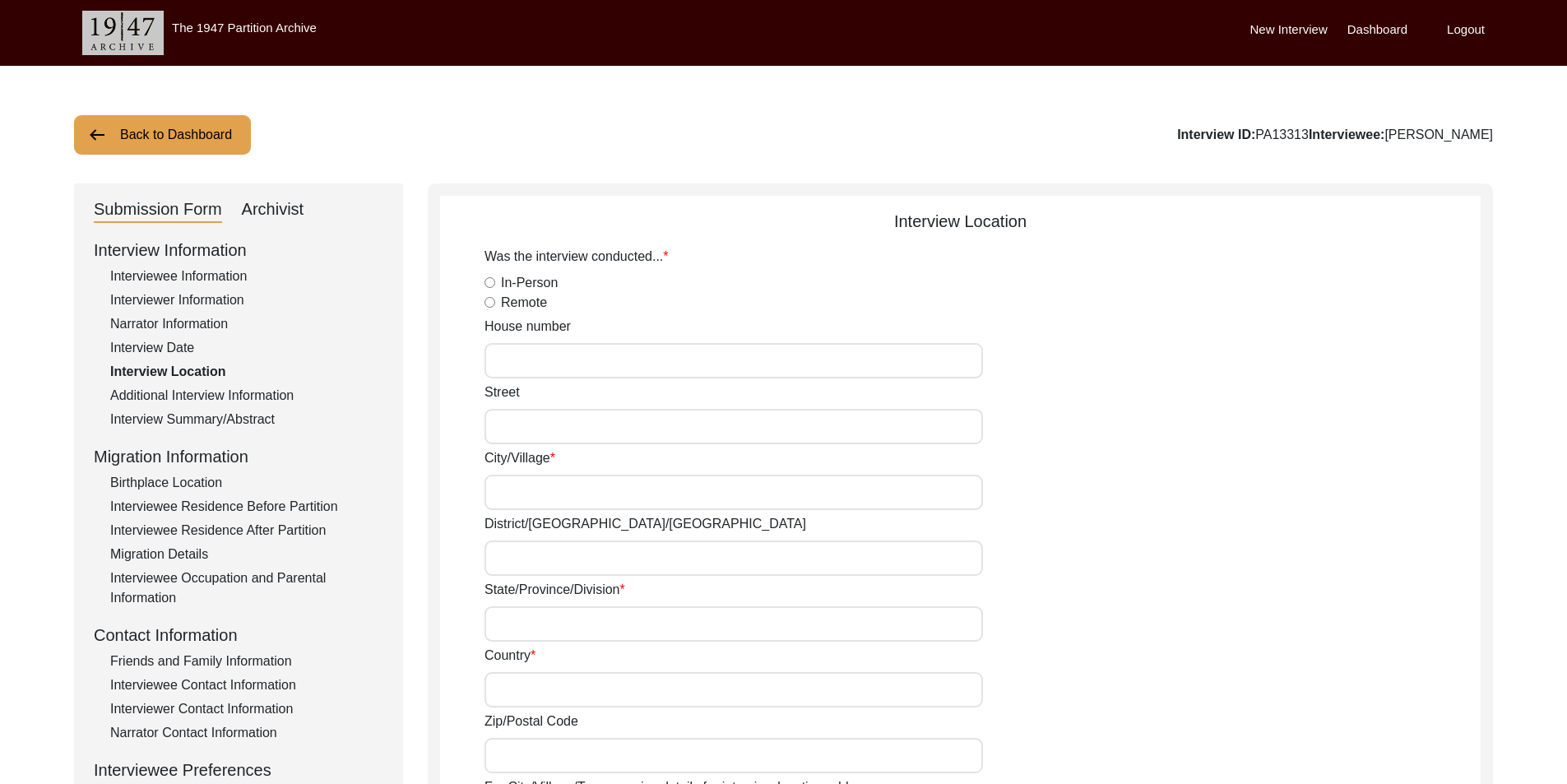
type input "[GEOGRAPHIC_DATA]"
type input "712311"
type input "Dankuni"
type input "Dankuni, [GEOGRAPHIC_DATA], [GEOGRAPHIC_DATA]"
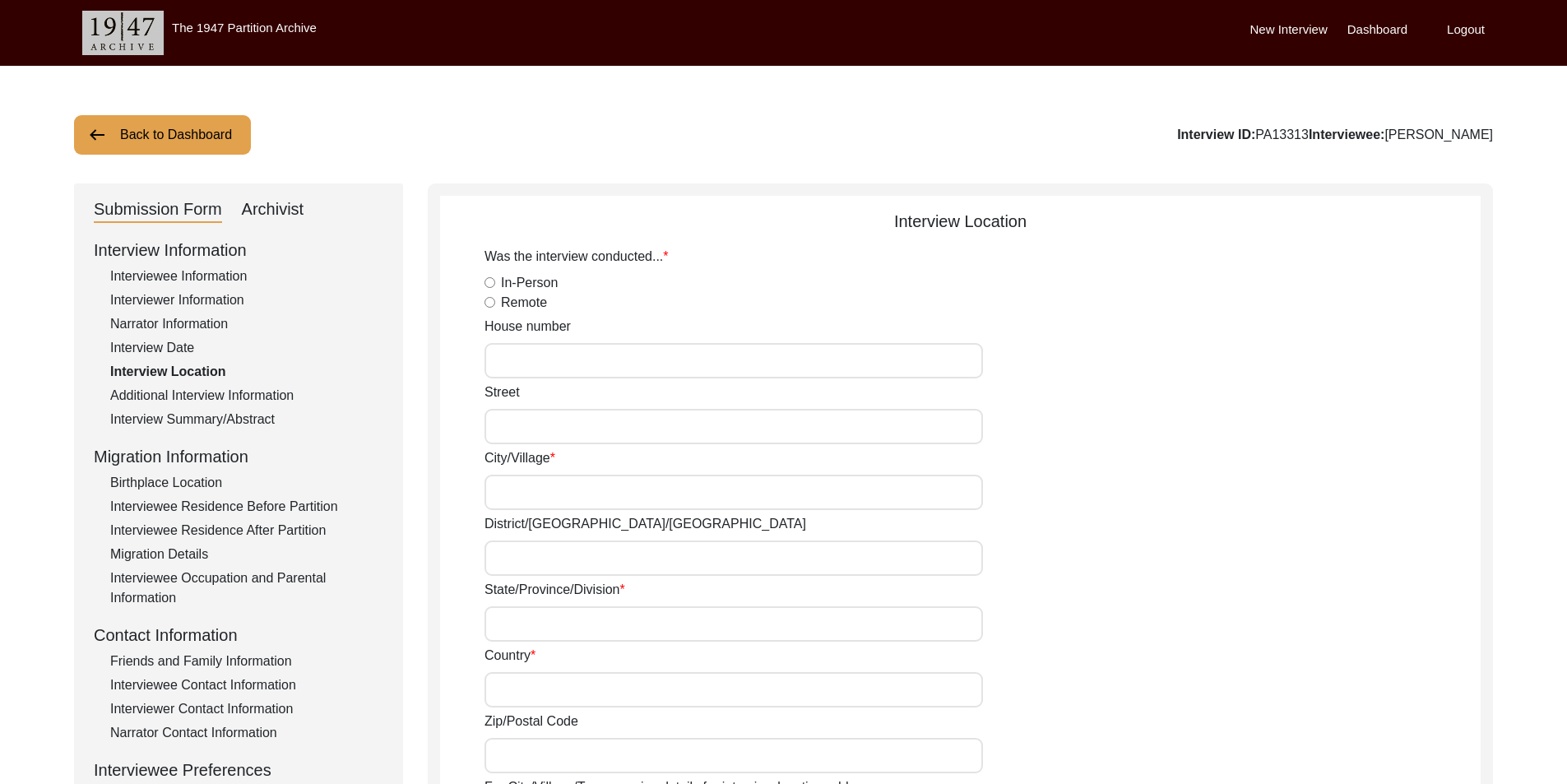
type input "22.6809"
type input "88.2970"
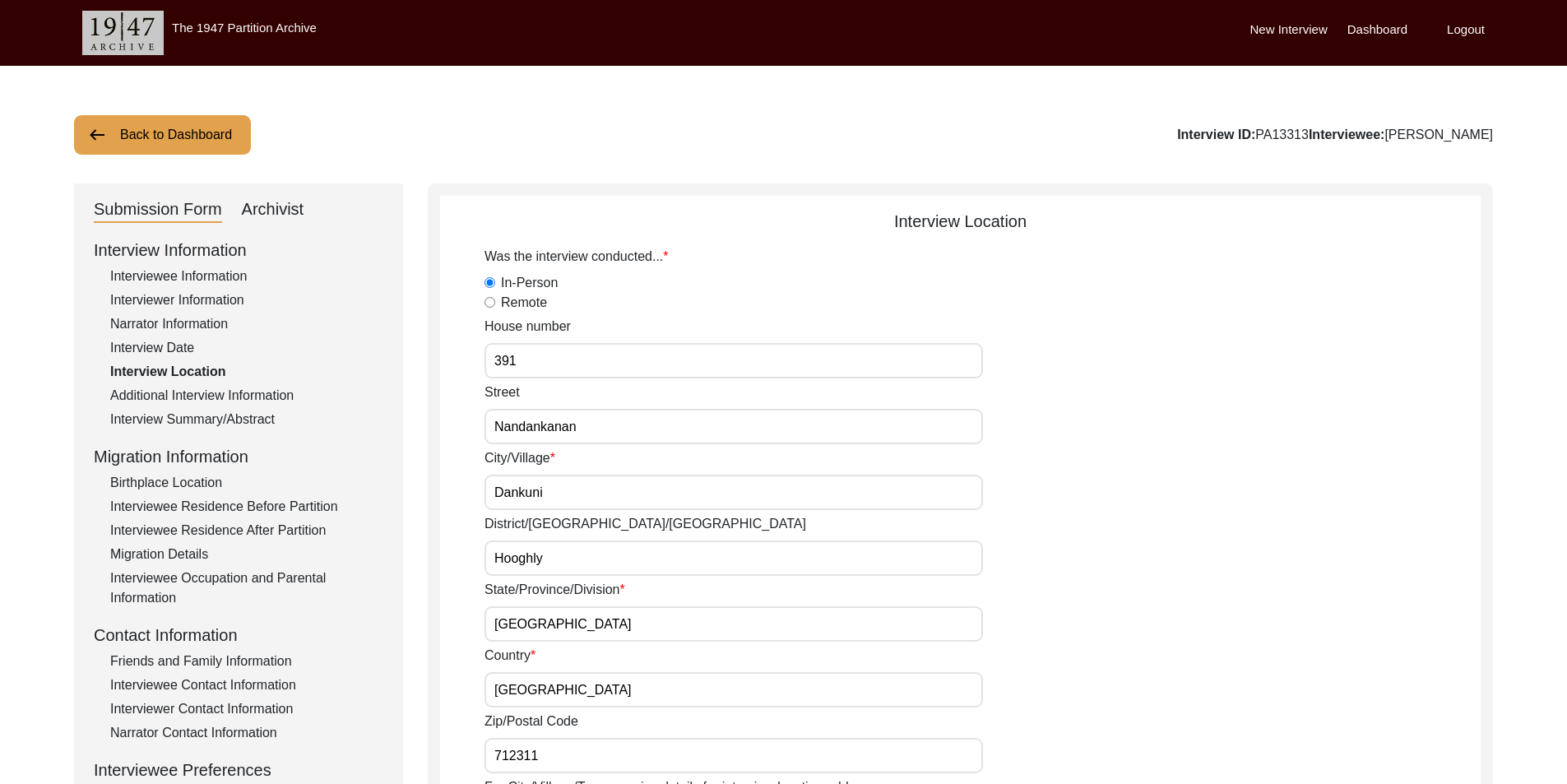
drag, startPoint x: 495, startPoint y: 484, endPoint x: 449, endPoint y: 481, distance: 46.1
click at [449, 481] on app-interview-location "Interview Location Was the interview conducted... In-Person Remote House number…" at bounding box center [960, 762] width 1040 height 1107
click at [429, 363] on div "Interview Location Was the interview conducted... In-Person Remote House number…" at bounding box center [961, 755] width 1065 height 1145
click at [279, 205] on div "Archivist" at bounding box center [273, 210] width 63 height 26
select select "442"
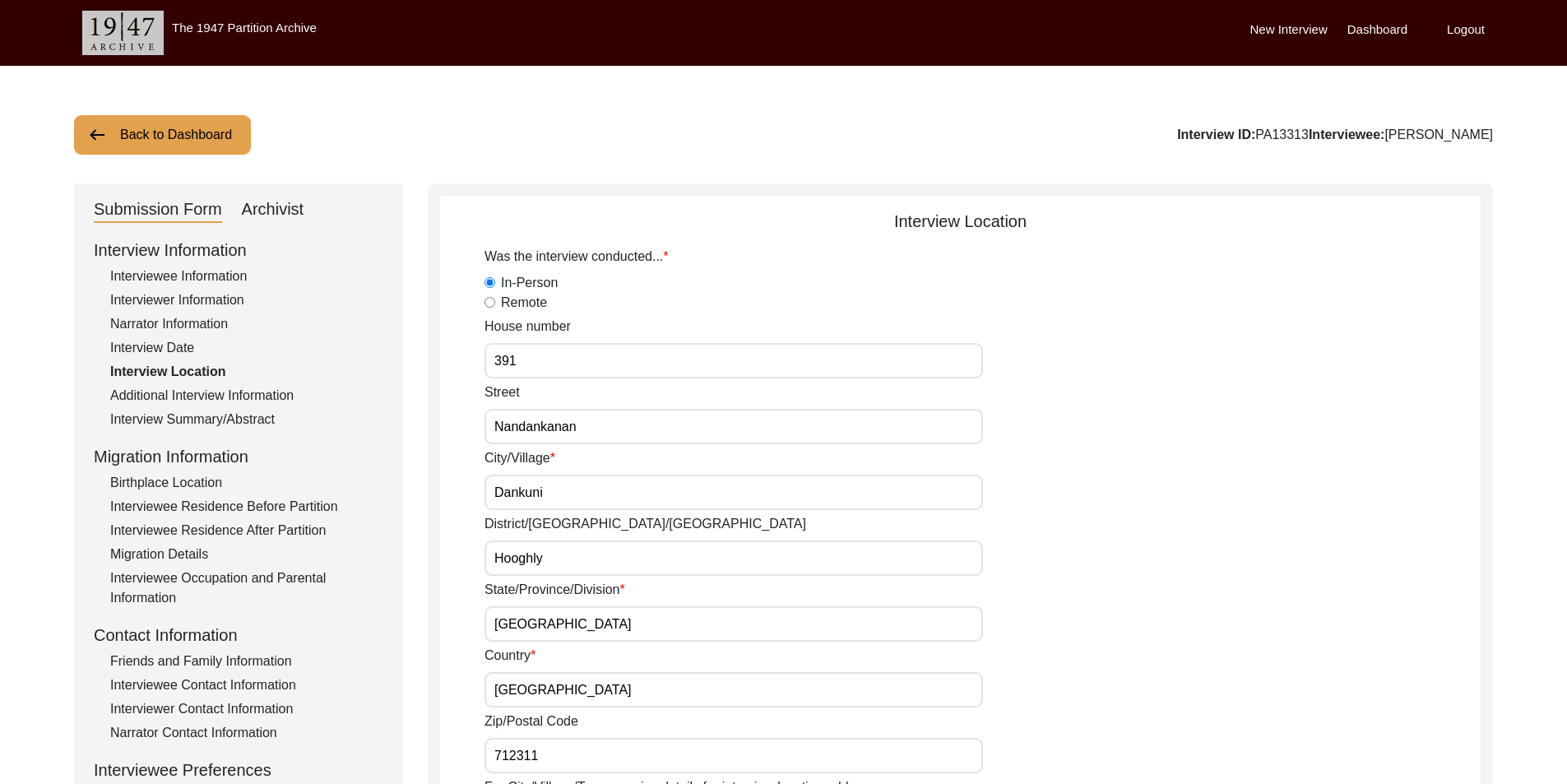
select select "Archiving In Progress"
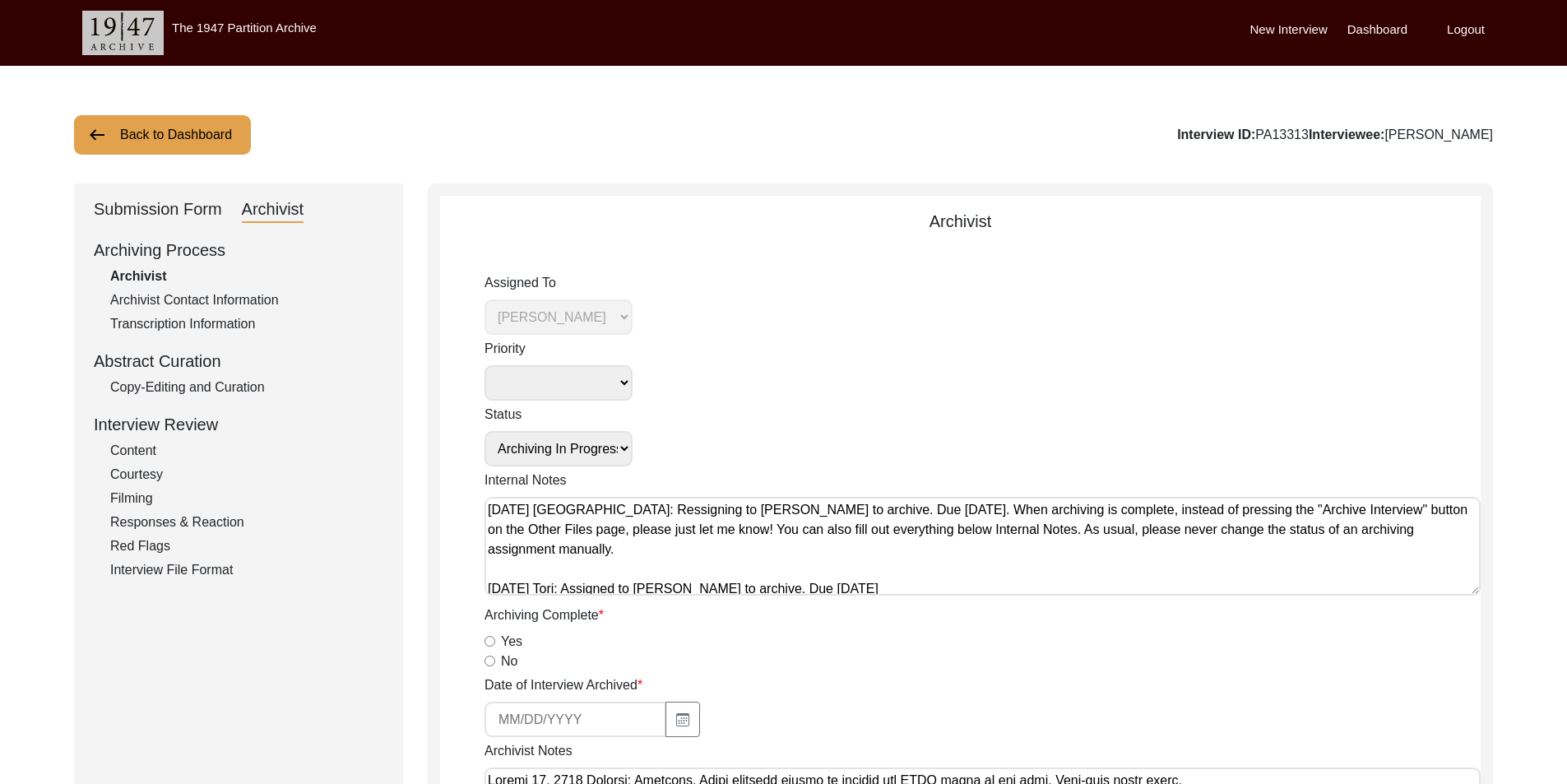
scroll to position [164, 0]
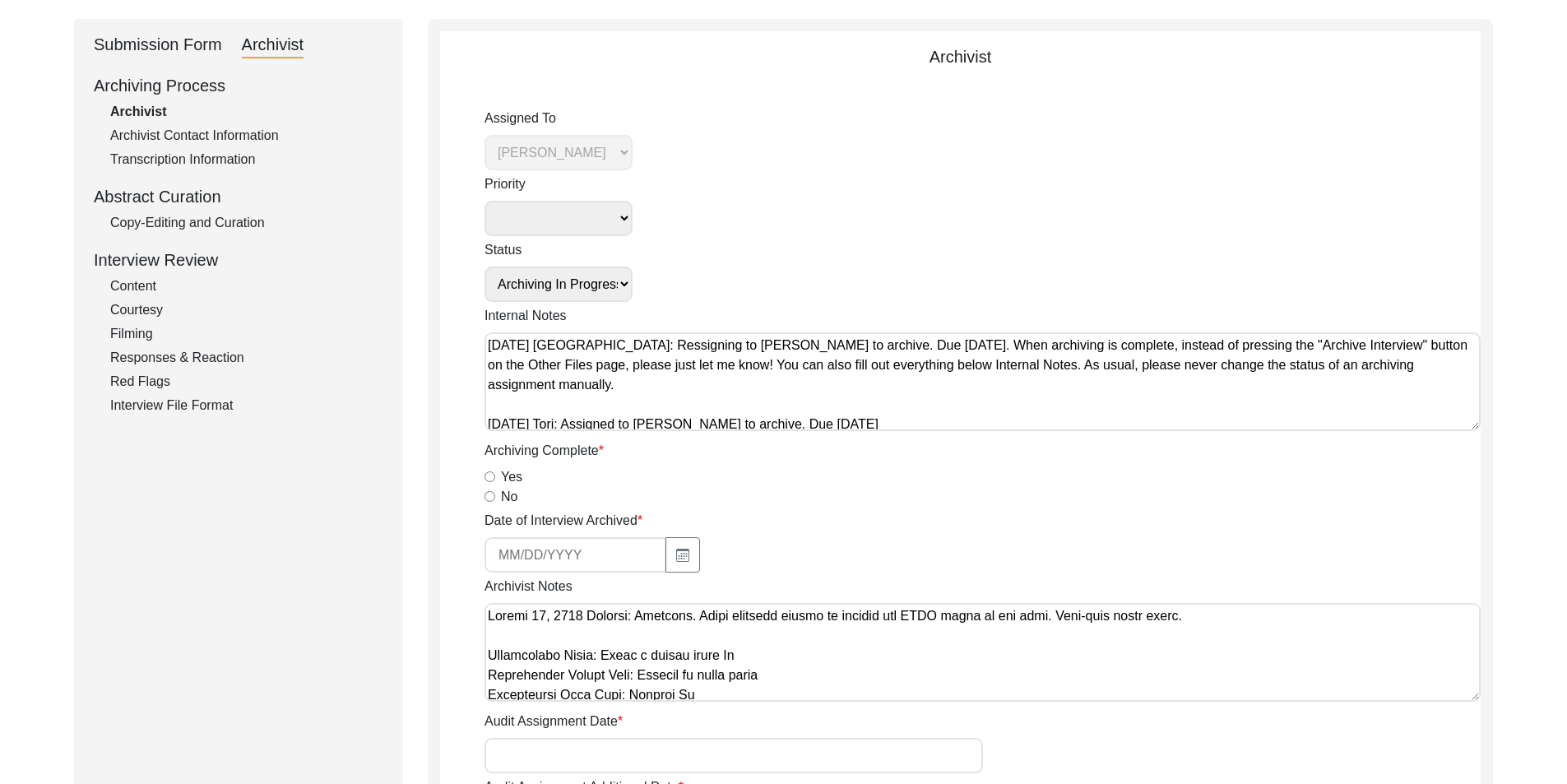
click at [489, 480] on input "Yes" at bounding box center [490, 477] width 11 height 11
radio input "true"
click at [676, 547] on button "button" at bounding box center [683, 555] width 35 height 36
select select "8"
select select "2025"
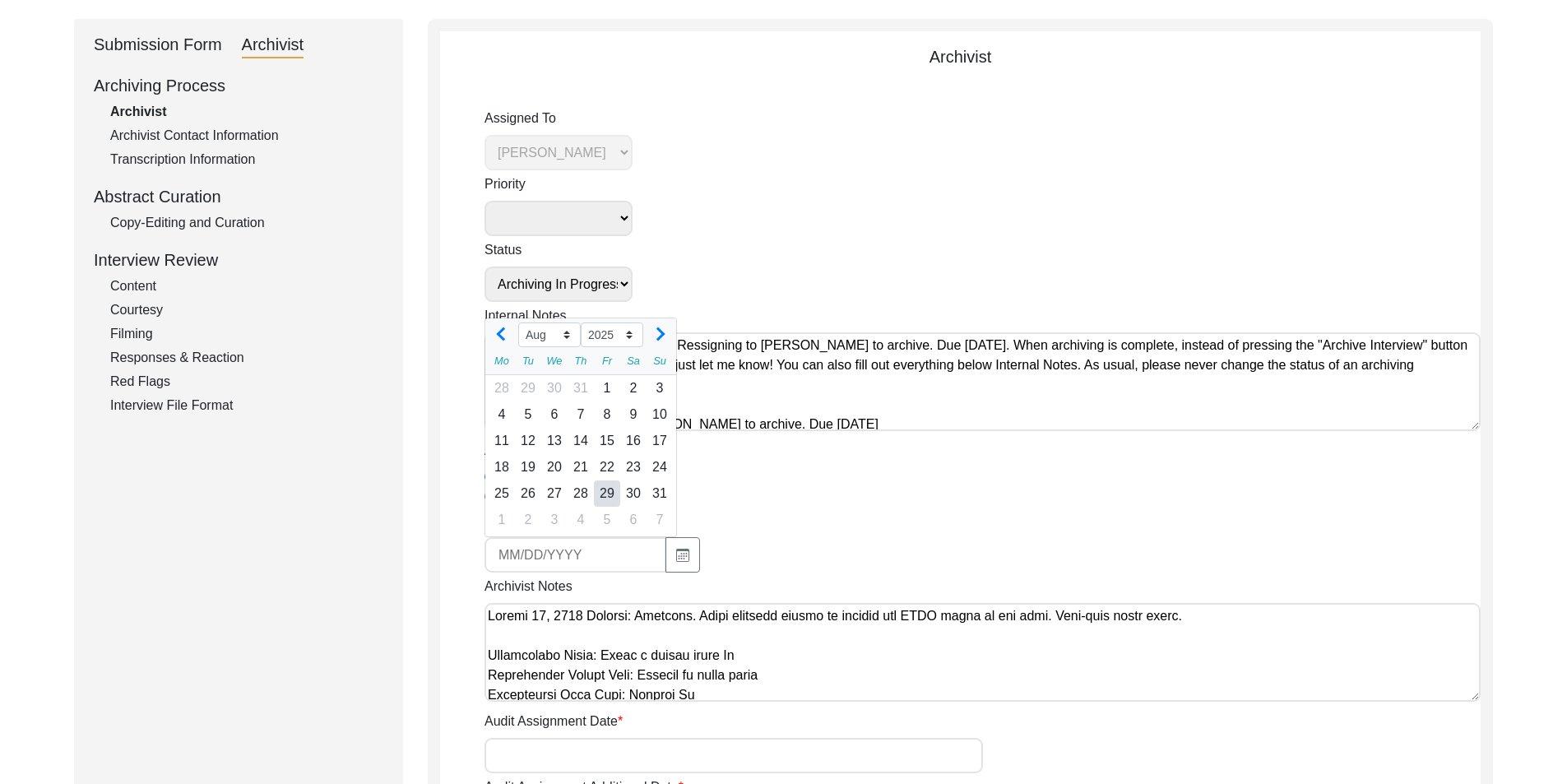
click at [607, 495] on div "29" at bounding box center [607, 493] width 26 height 26
type input "[DATE]"
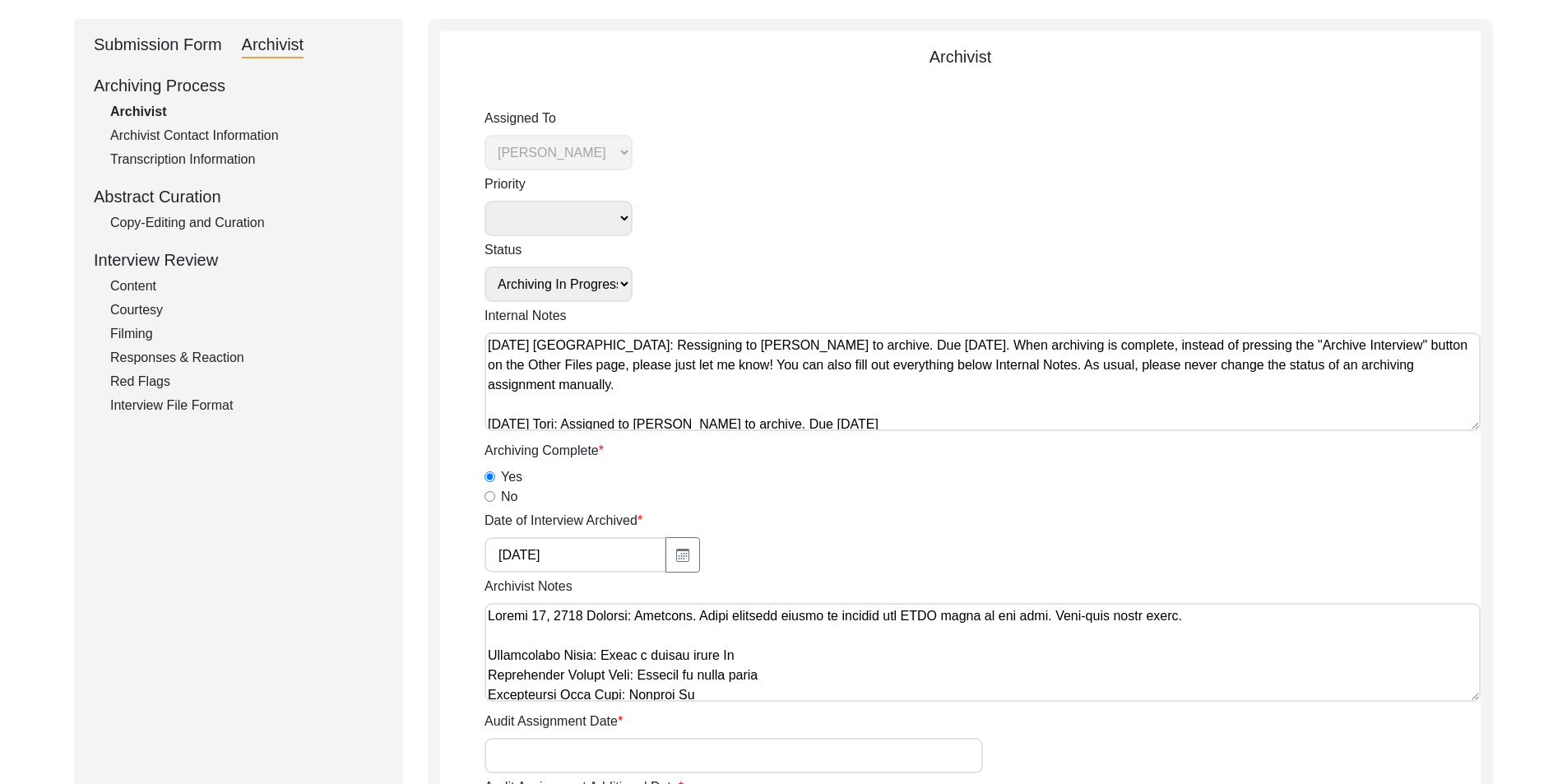
drag, startPoint x: 766, startPoint y: 495, endPoint x: 774, endPoint y: 494, distance: 8.1
click at [774, 494] on div "No" at bounding box center [983, 496] width 997 height 20
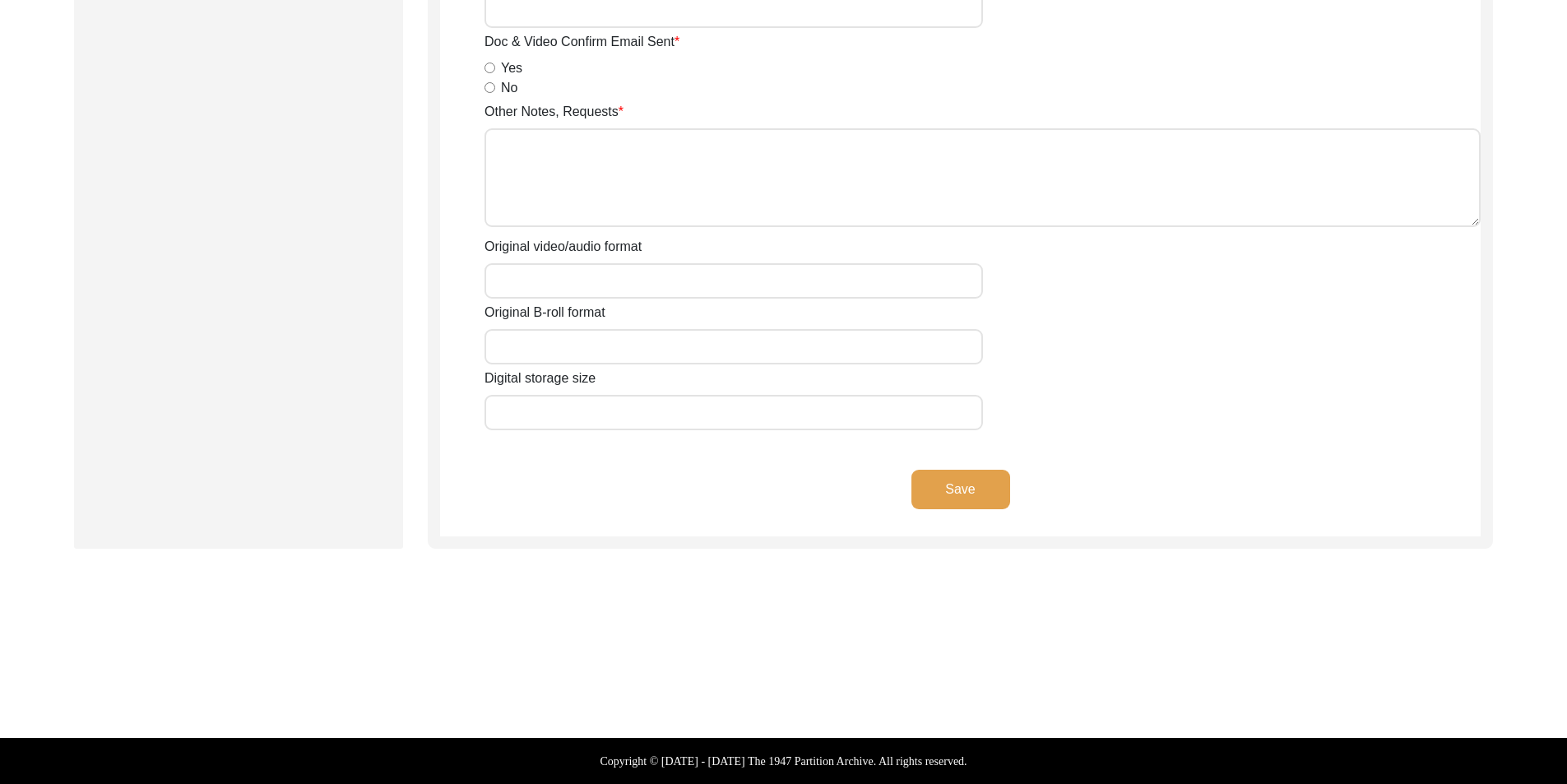
click at [932, 497] on button "Save" at bounding box center [961, 490] width 99 height 40
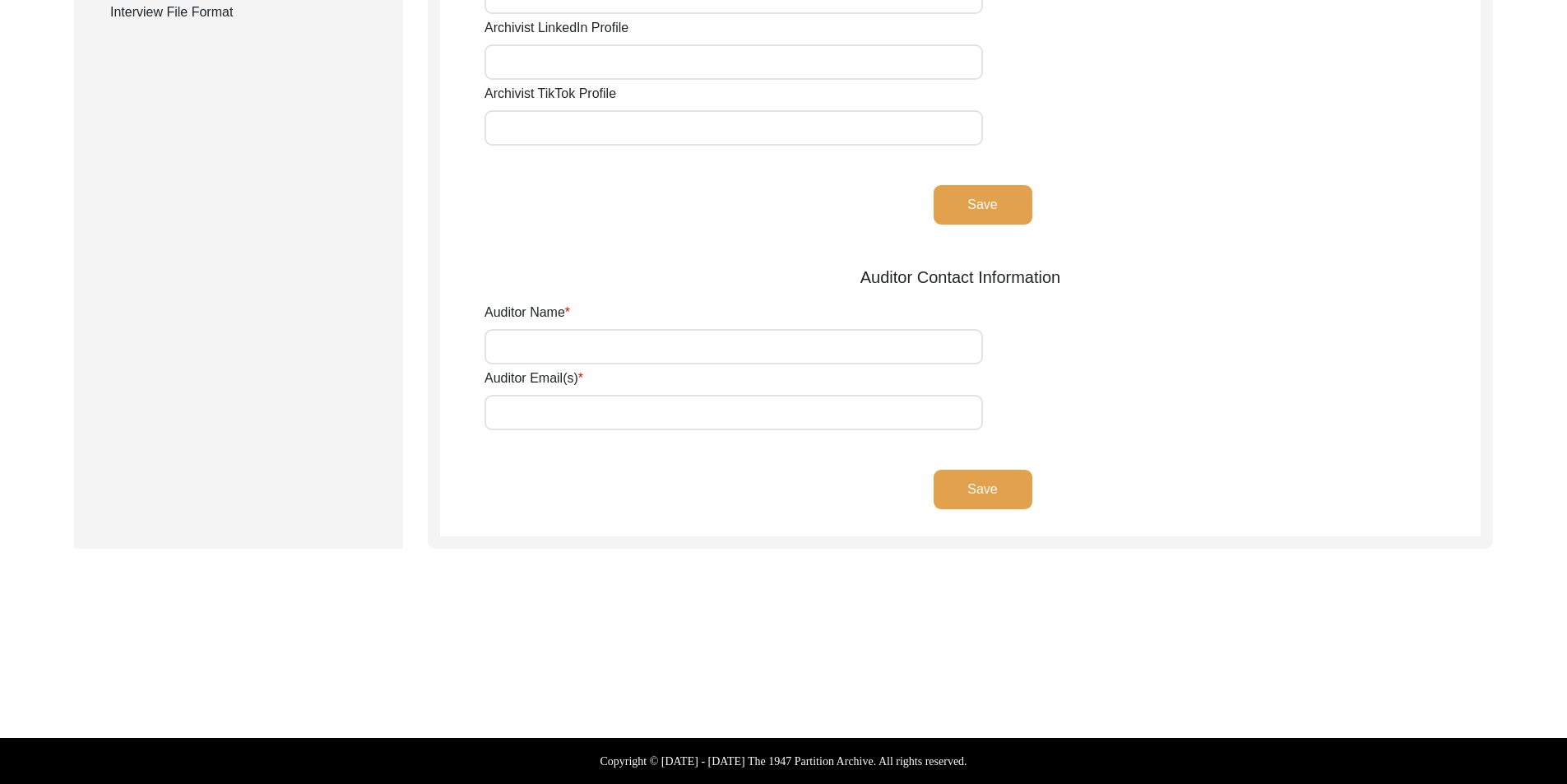
type input "[PERSON_NAME]"
type input "[EMAIL_ADDRESS][DOMAIN_NAME]"
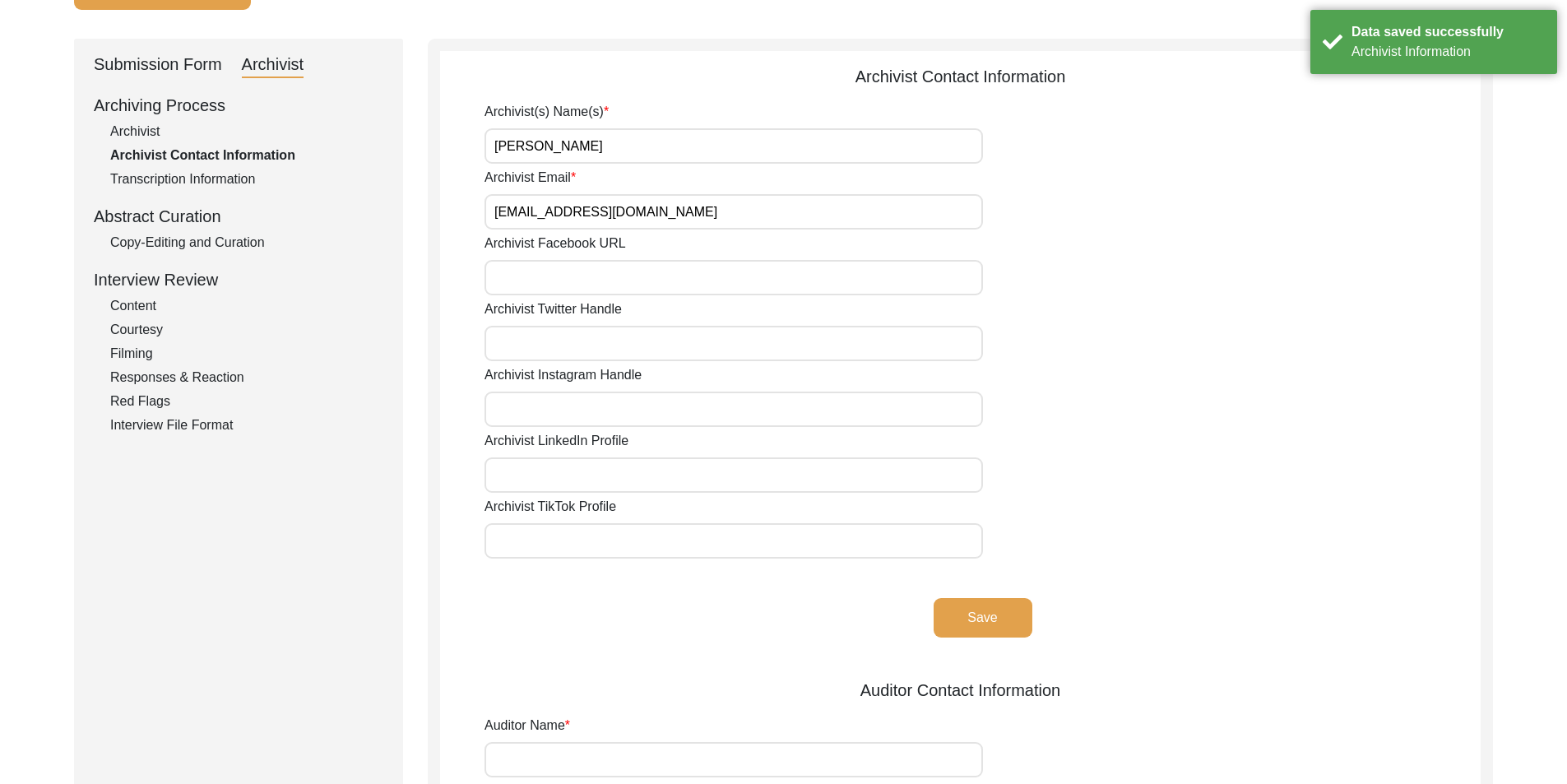
scroll to position [0, 0]
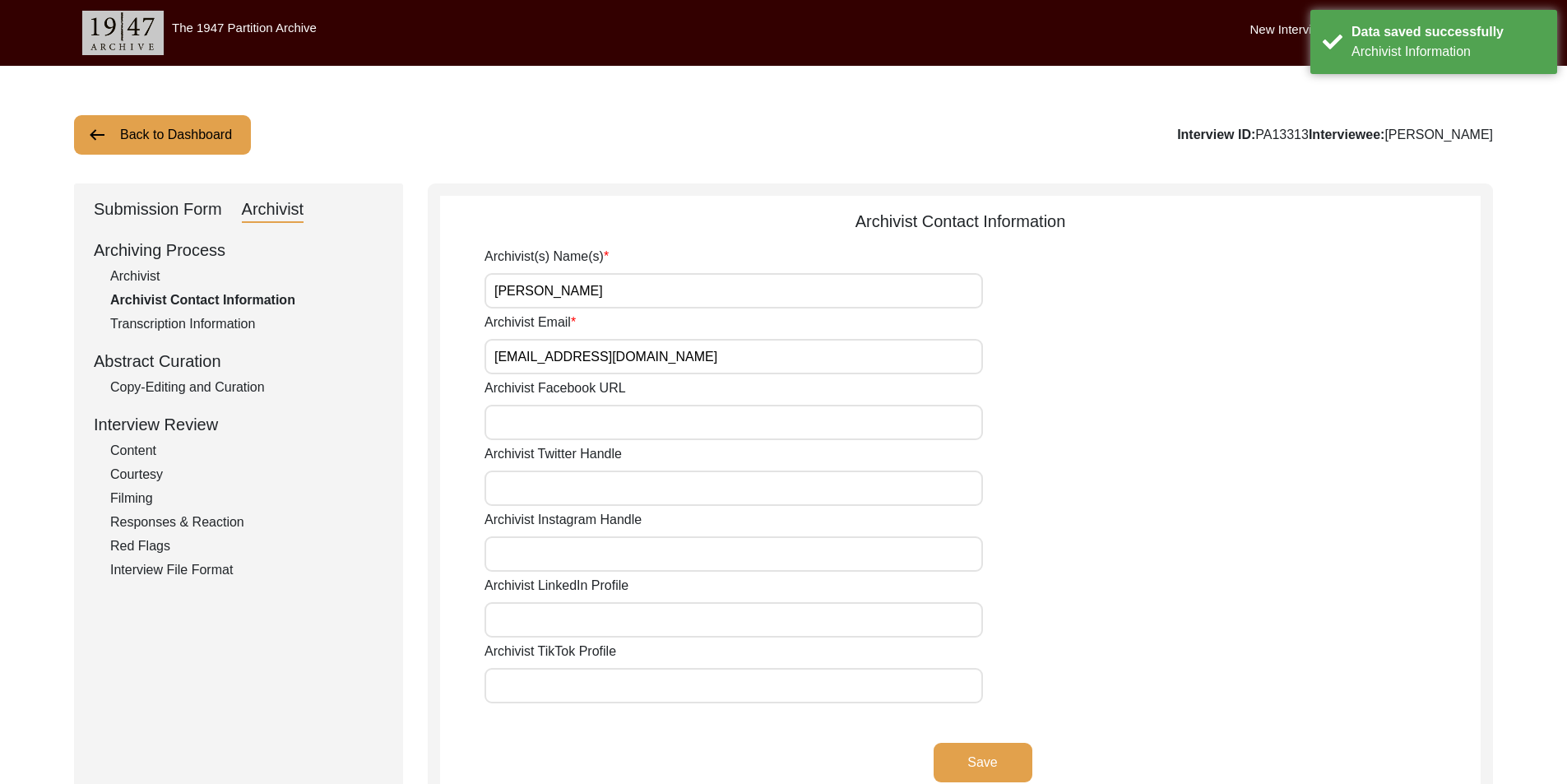
click at [199, 379] on div "Copy-Editing and Curation" at bounding box center [247, 387] width 273 height 20
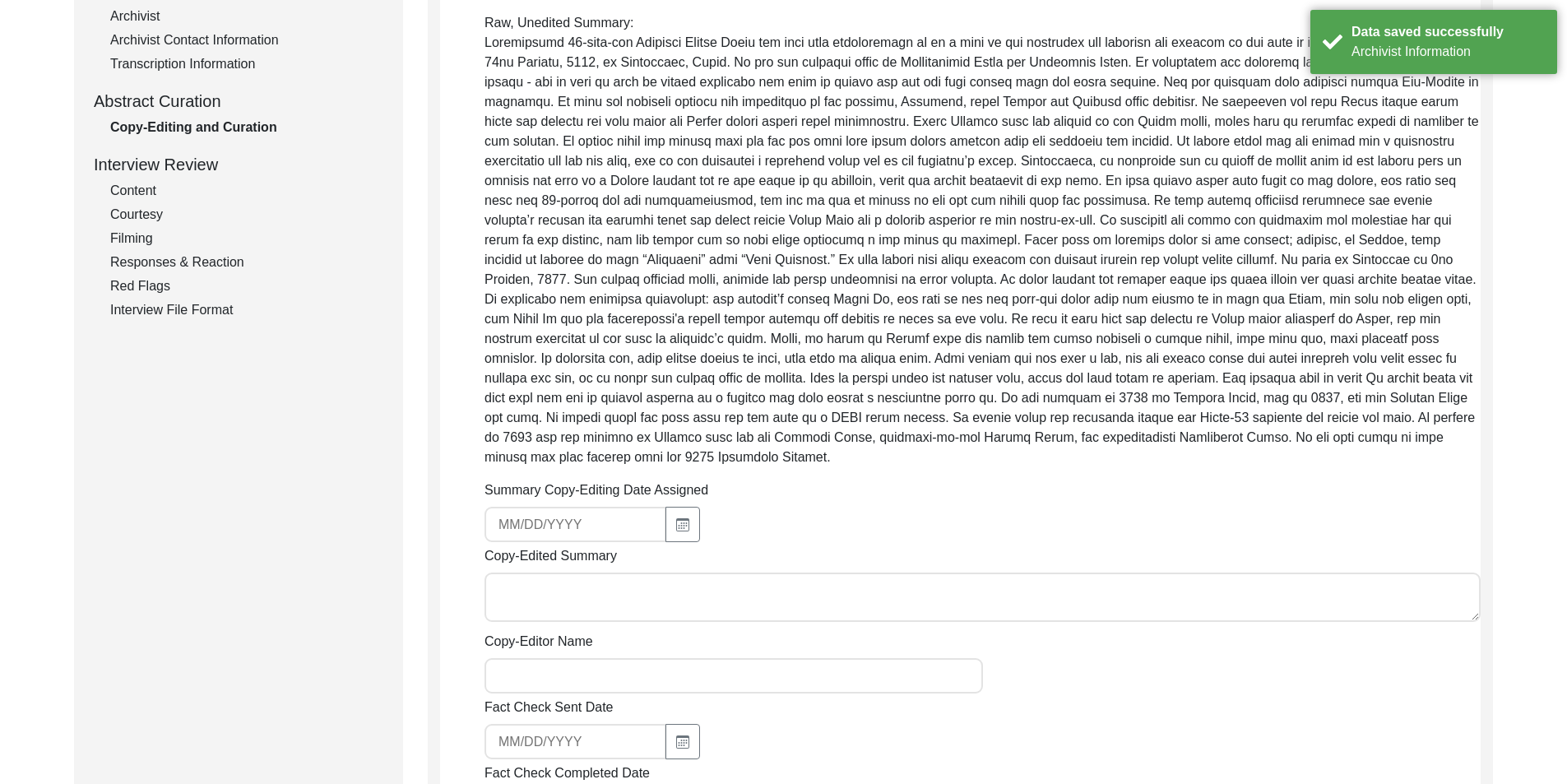
scroll to position [493, 0]
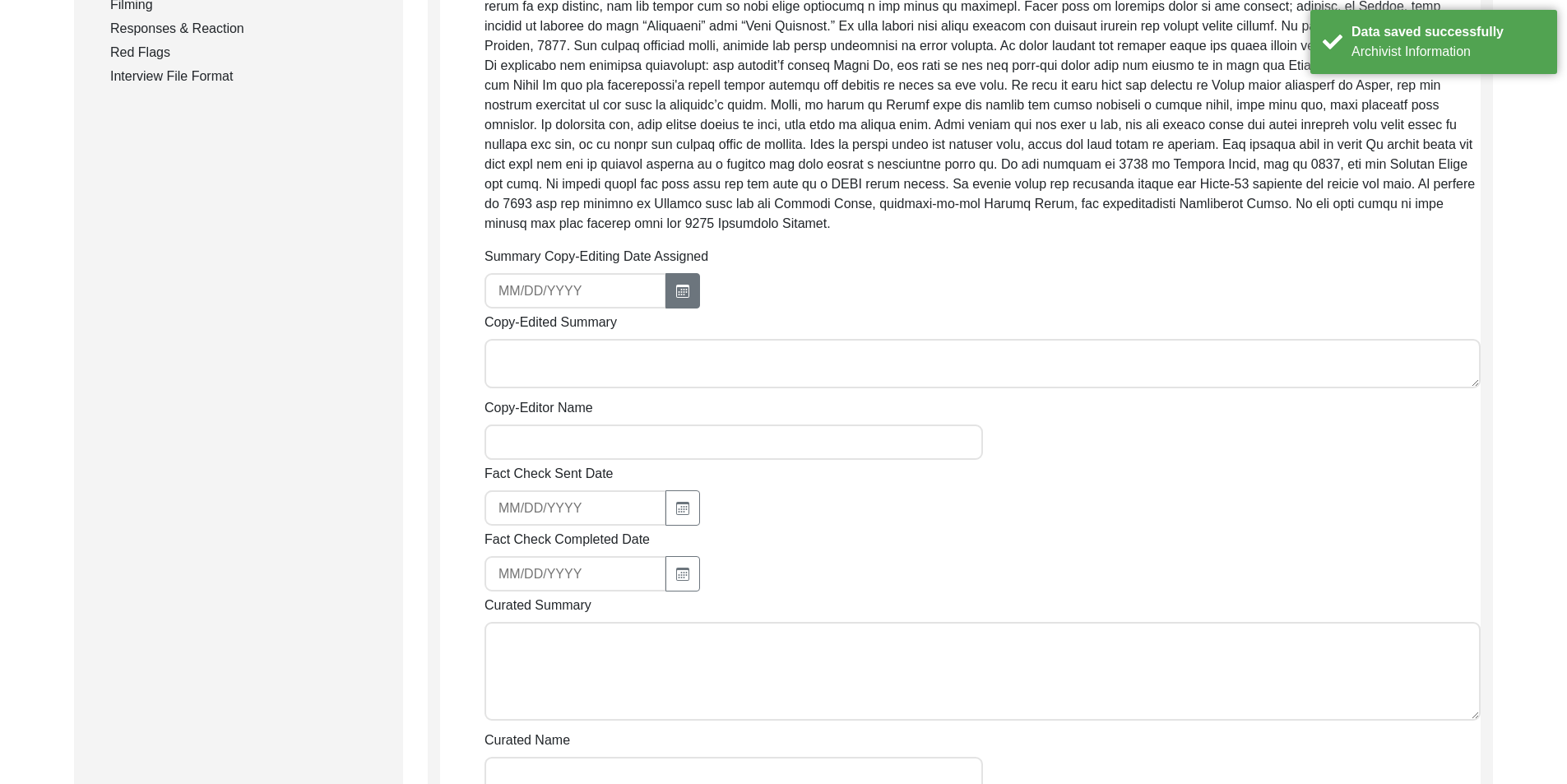
drag, startPoint x: 671, startPoint y: 312, endPoint x: 678, endPoint y: 304, distance: 10.6
click at [672, 310] on div "Summary Copy-Editing Date Assigned Copy-Edited Summary Copy-Editor Name Fact Ch…" at bounding box center [983, 620] width 997 height 746
click at [678, 304] on button "button" at bounding box center [683, 291] width 35 height 36
select select "8"
select select "2025"
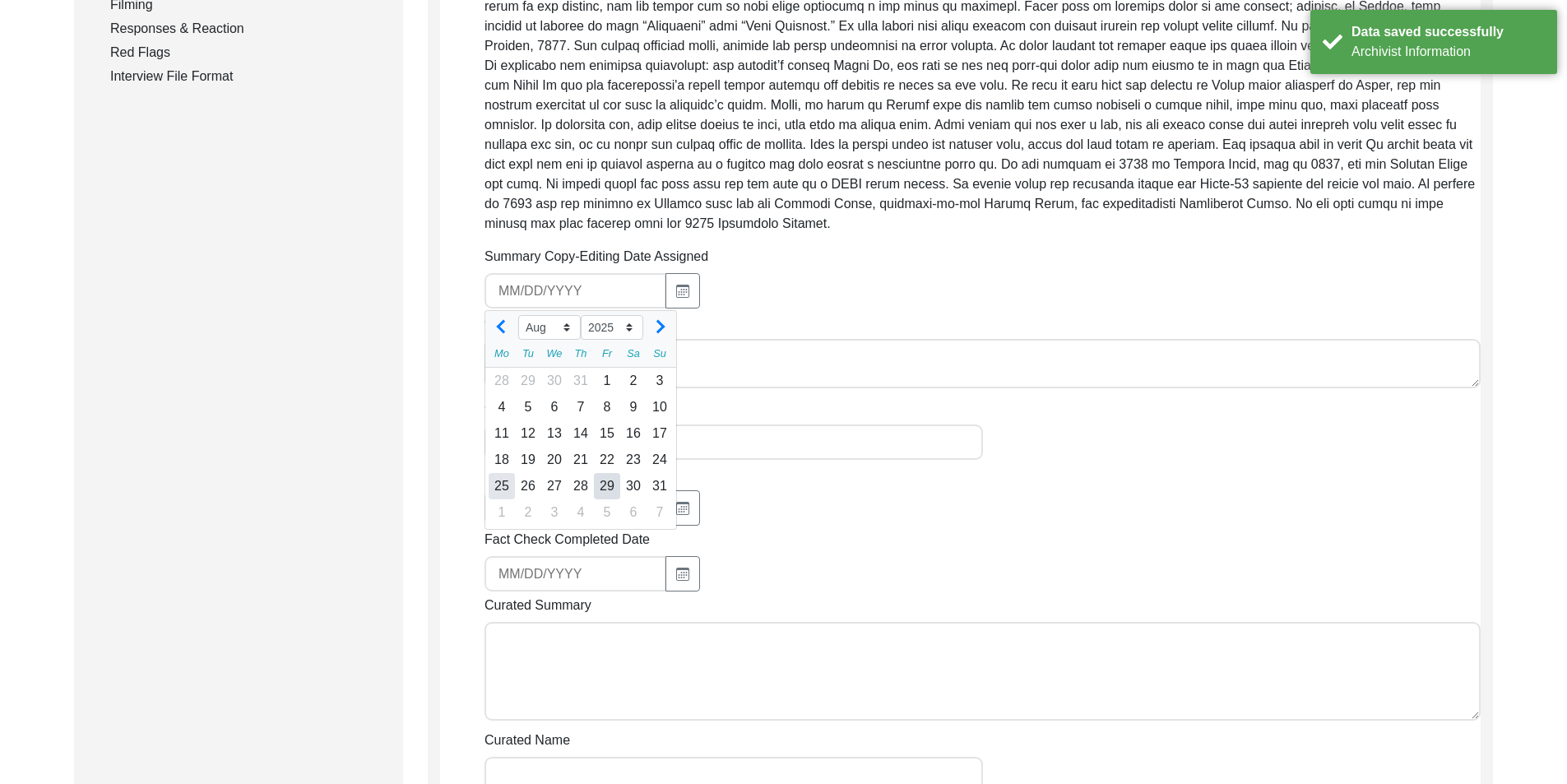
click at [510, 487] on div "25" at bounding box center [502, 486] width 26 height 26
type input "[DATE]"
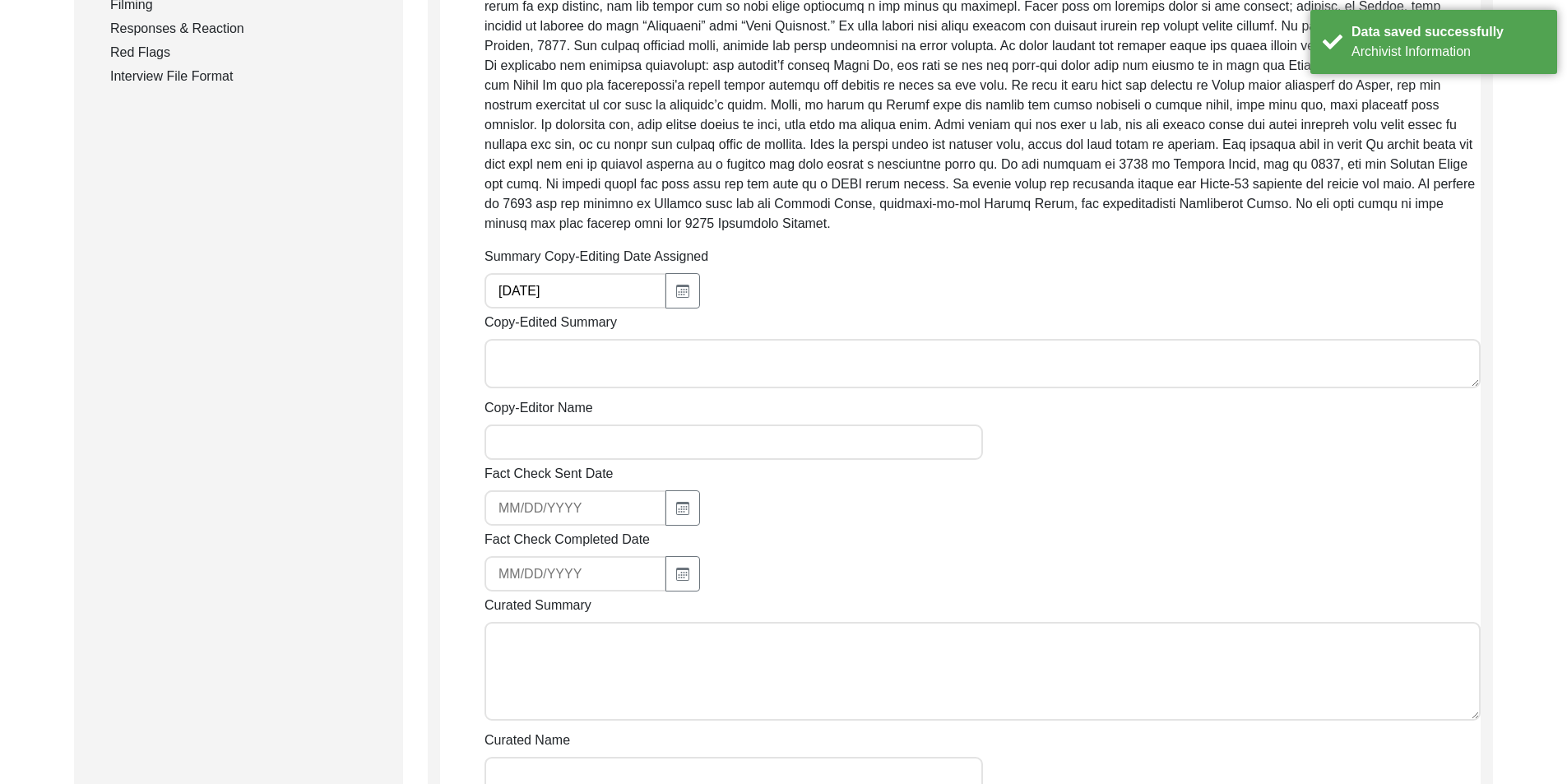
click at [585, 380] on textarea "Copy-Edited Summary" at bounding box center [983, 363] width 997 height 50
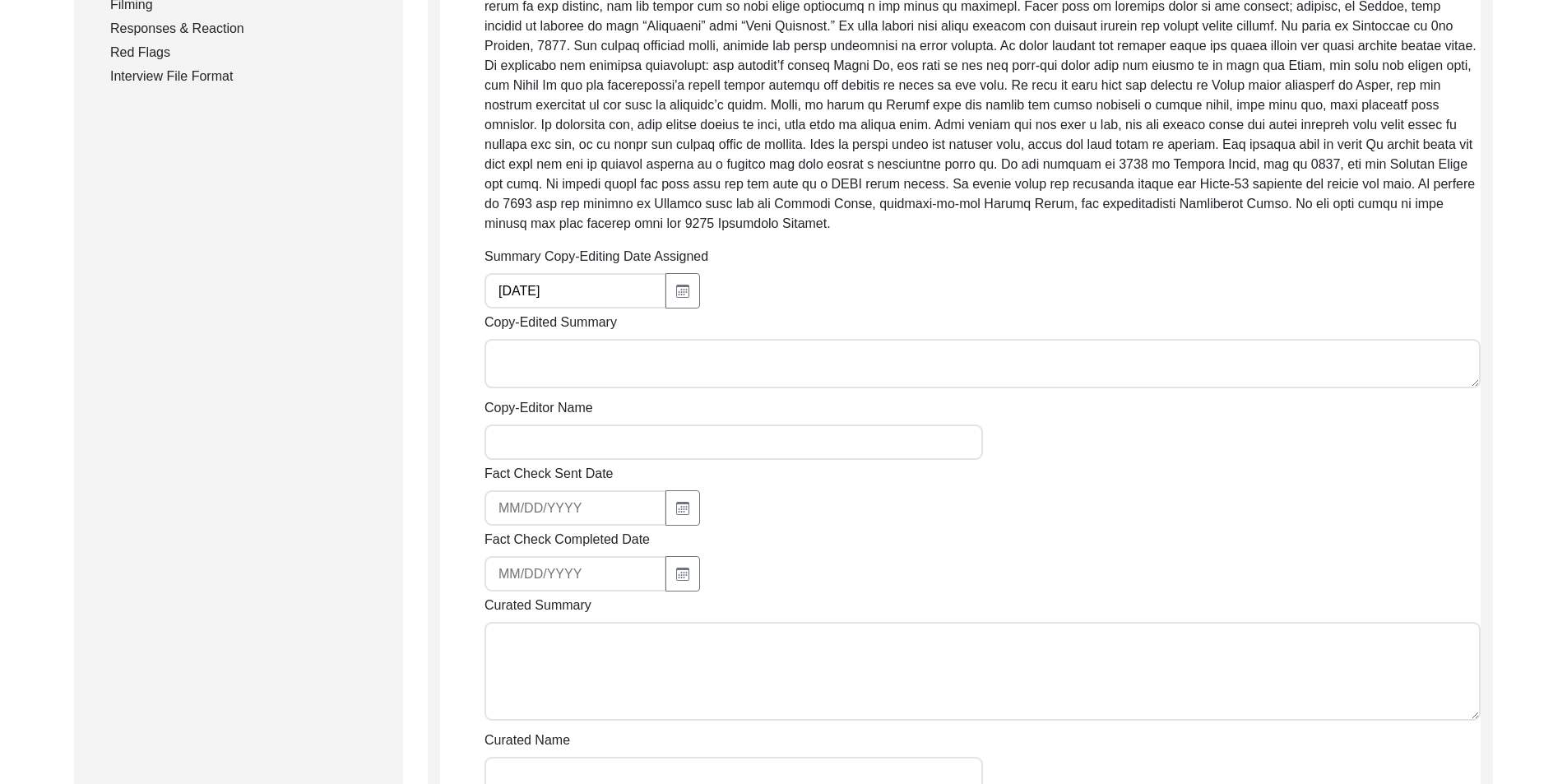
paste textarea "[PERSON_NAME] [DATE] Mr. [PERSON_NAME] is [DEMOGRAPHIC_DATA] and was elated to …"
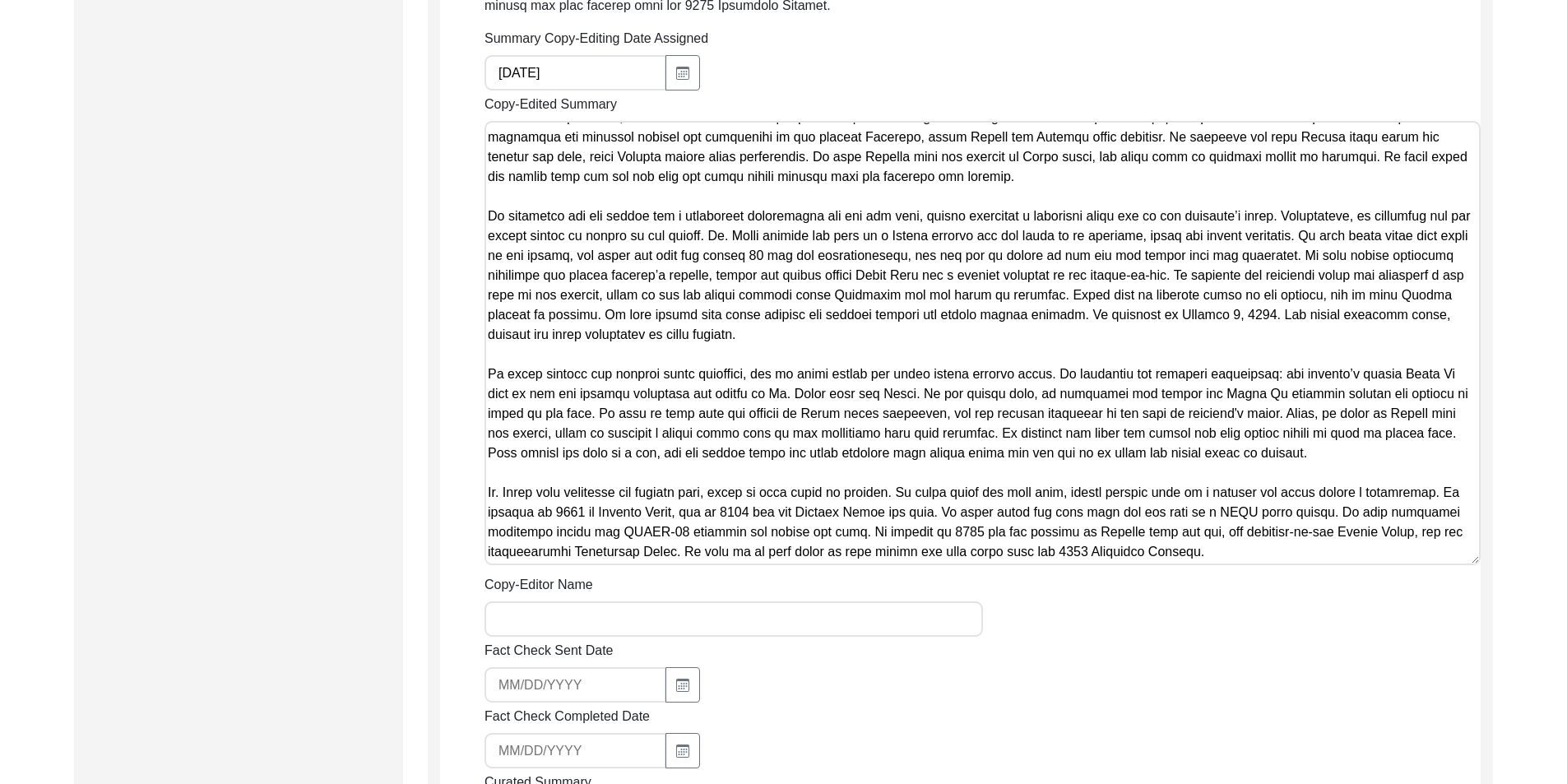
scroll to position [740, 0]
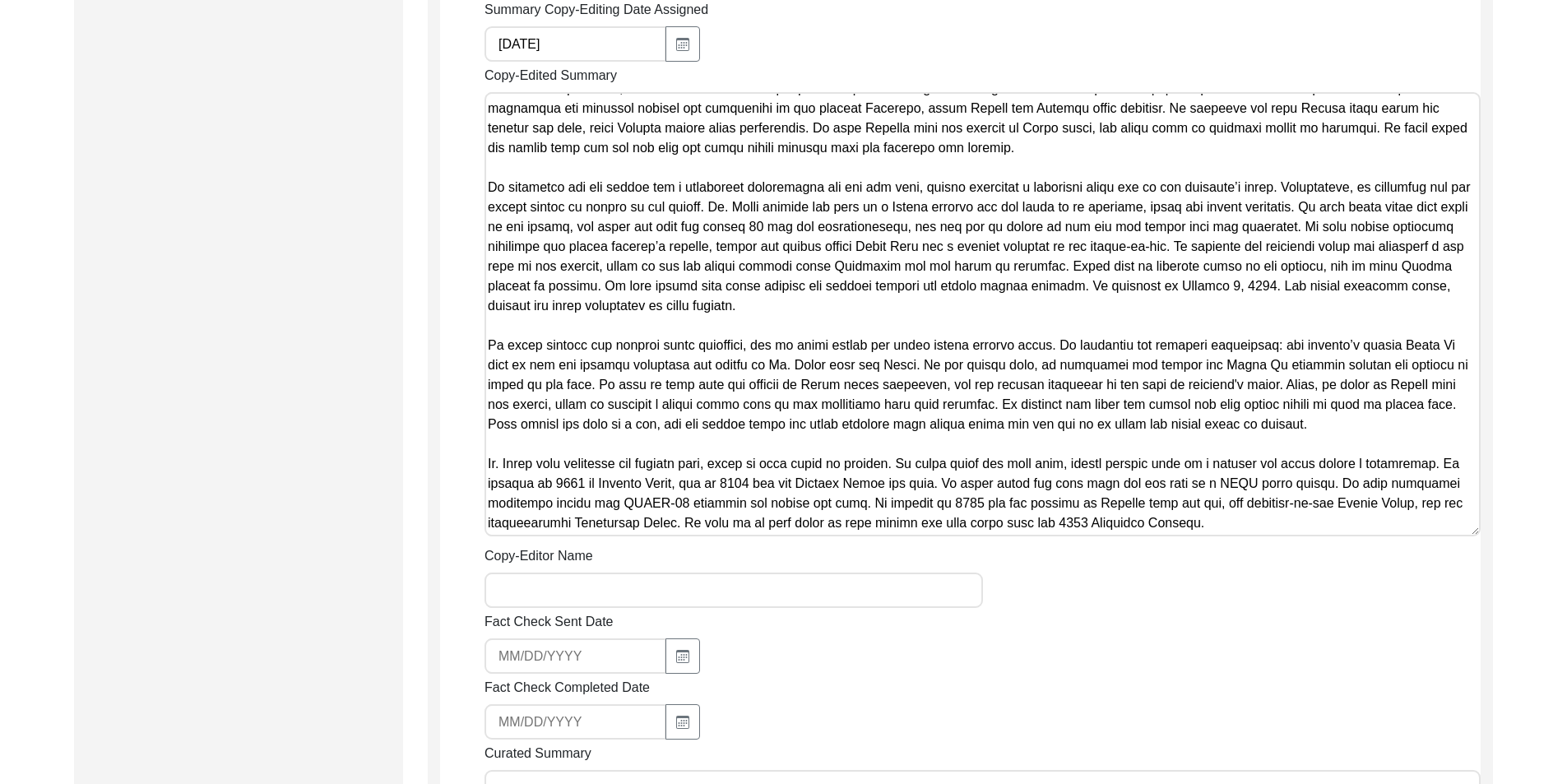
click at [1154, 531] on textarea "Copy-Edited Summary" at bounding box center [983, 314] width 997 height 444
click at [1149, 525] on textarea "Copy-Edited Summary" at bounding box center [983, 314] width 997 height 444
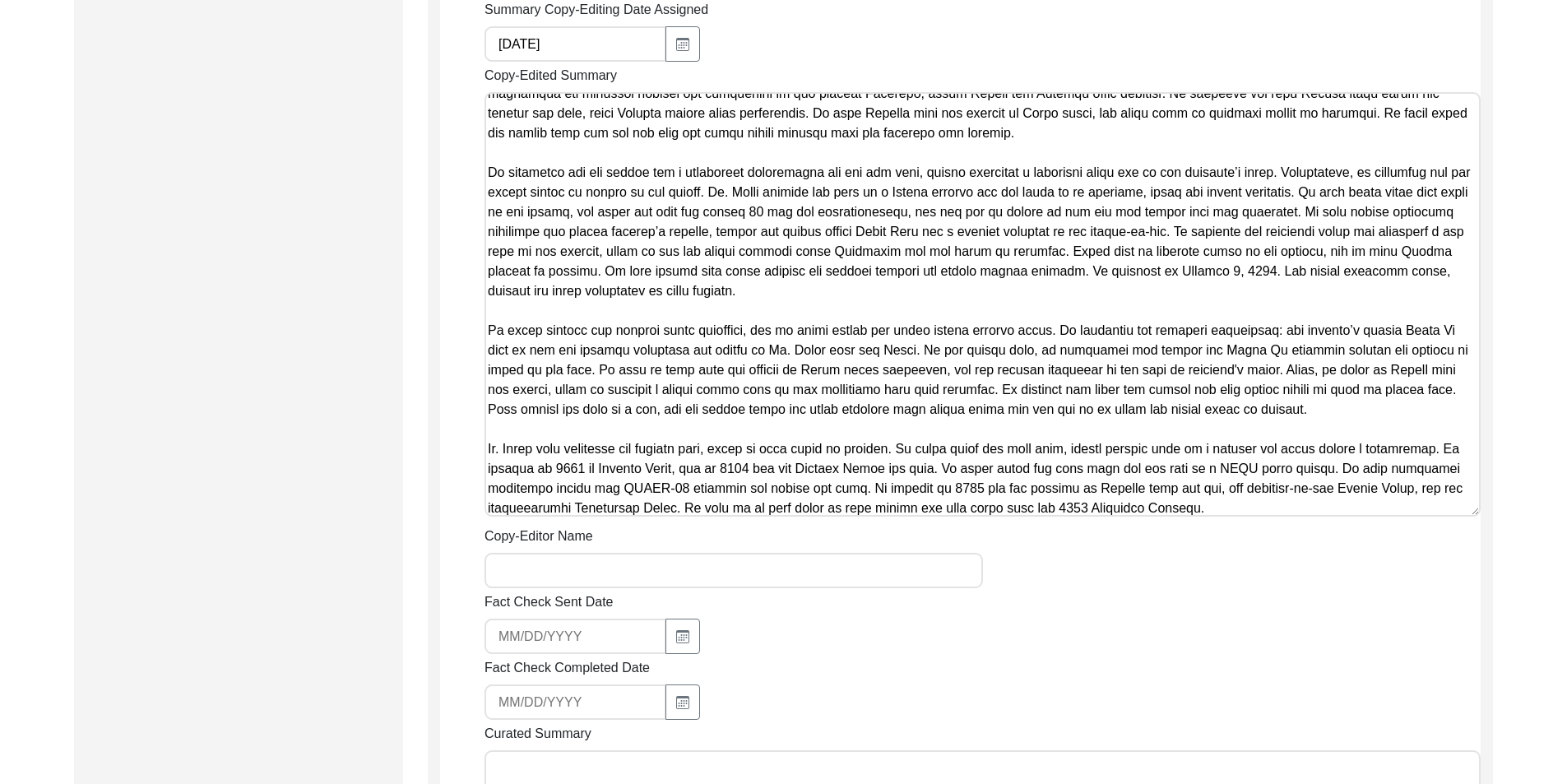
type textarea "[PERSON_NAME] [DATE] Mr. [PERSON_NAME] is [DEMOGRAPHIC_DATA] and was elated to …"
click at [739, 572] on input "Copy-Editor Name" at bounding box center [734, 570] width 499 height 36
type input "[PERSON_NAME]"
type input "[EMAIL_ADDRESS][DOMAIN_NAME]"
click at [606, 628] on input "[EMAIL_ADDRESS][DOMAIN_NAME]" at bounding box center [575, 636] width 182 height 36
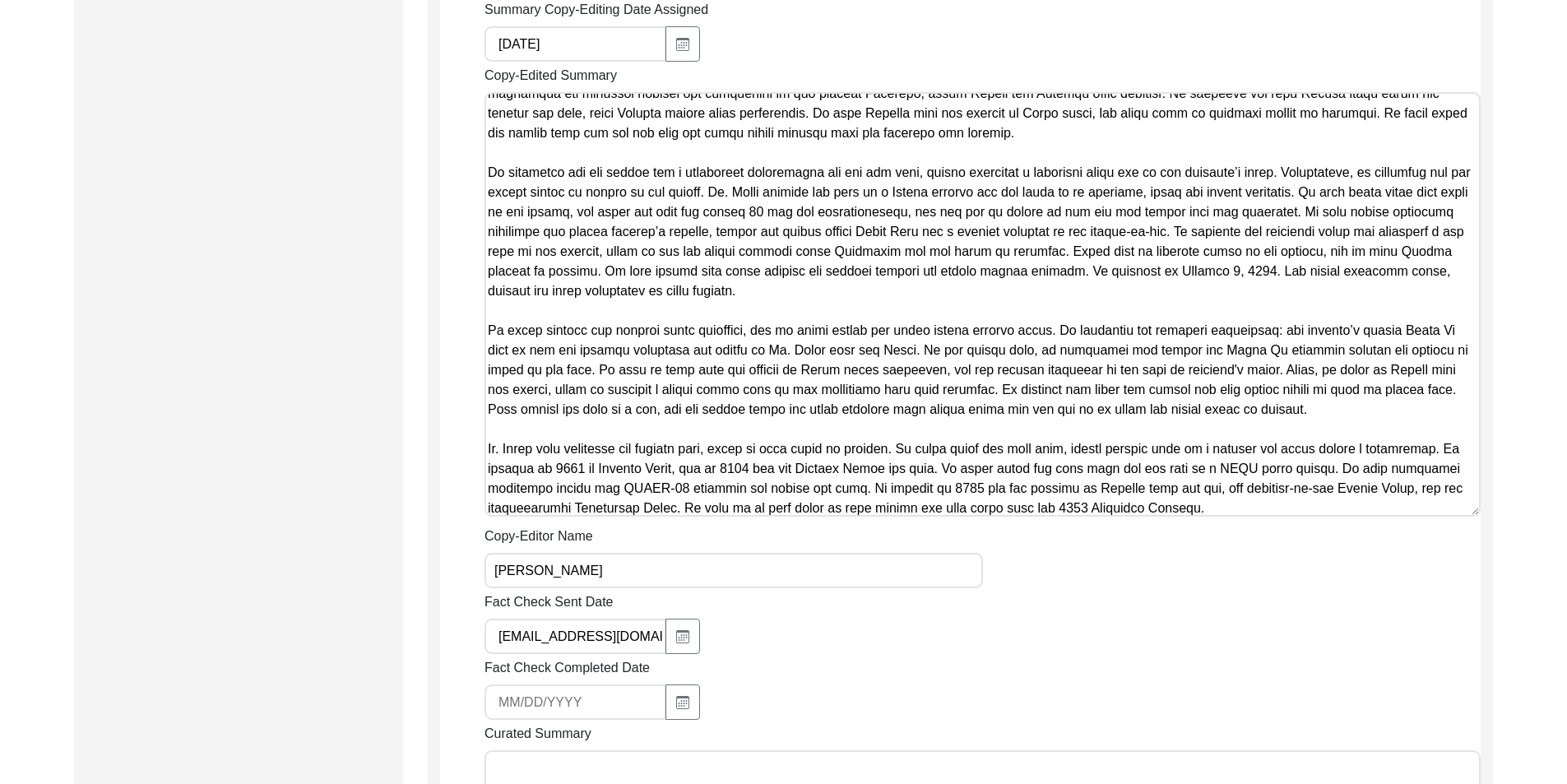
click at [606, 628] on input "[EMAIL_ADDRESS][DOMAIN_NAME]" at bounding box center [575, 636] width 182 height 36
click at [802, 654] on div "Summary Copy-Editing Date Assigned [DATE] Copy-Edited Summary Copy-Editor Name …" at bounding box center [983, 560] width 997 height 1120
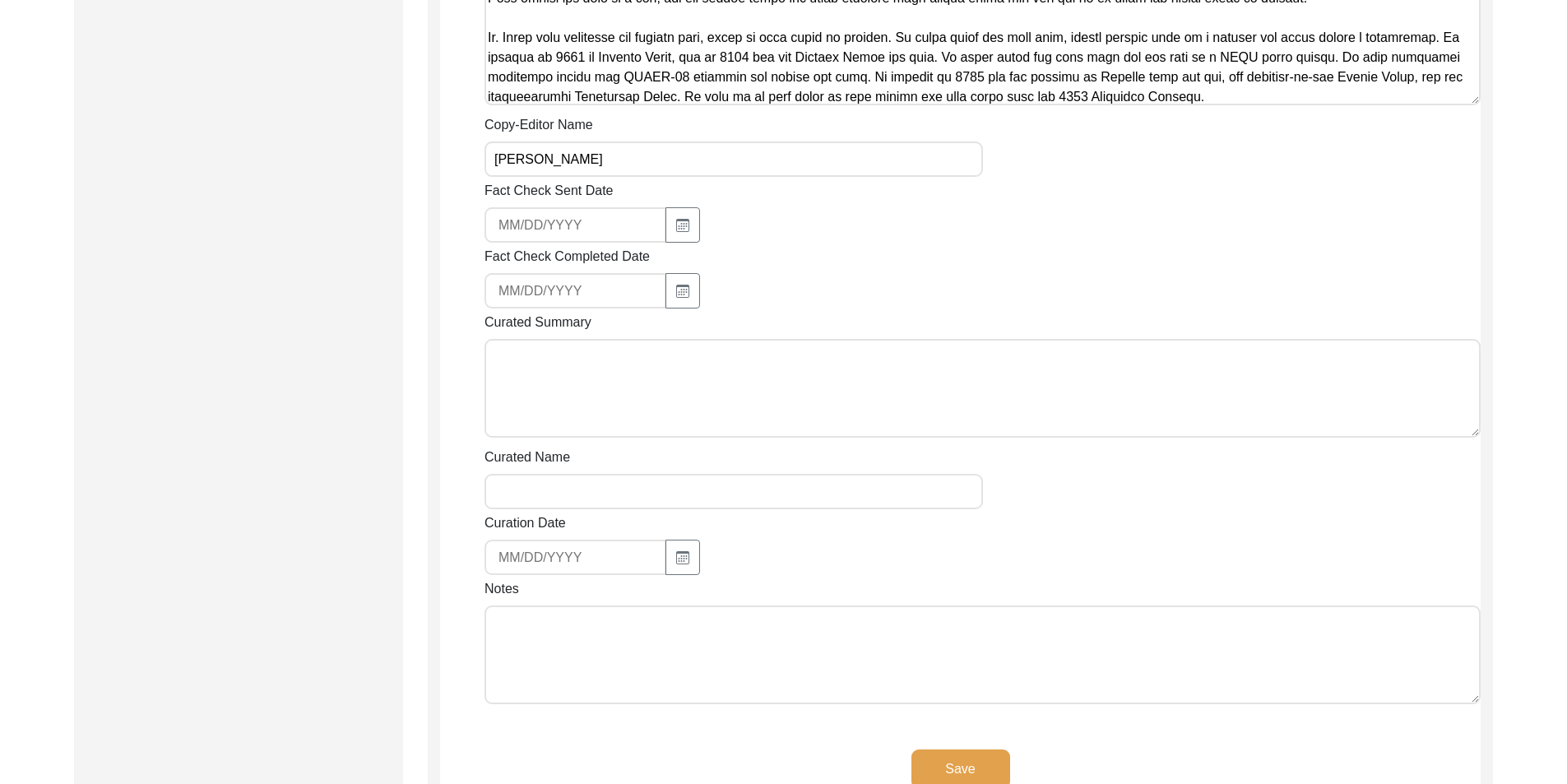
click at [644, 769] on div "Save" at bounding box center [960, 782] width 1040 height 67
click at [622, 694] on textarea "Notes" at bounding box center [983, 654] width 997 height 98
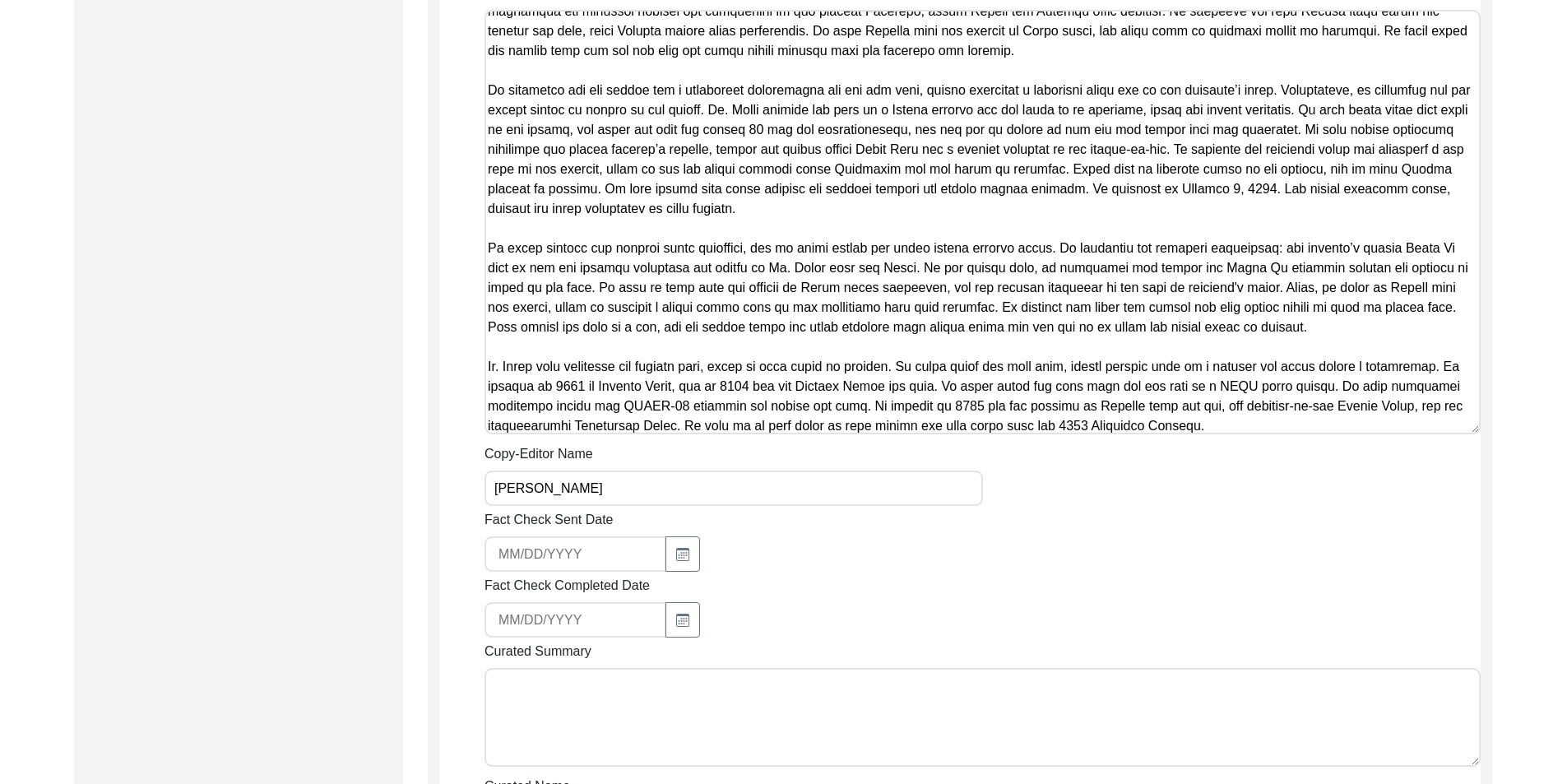
scroll to position [493, 0]
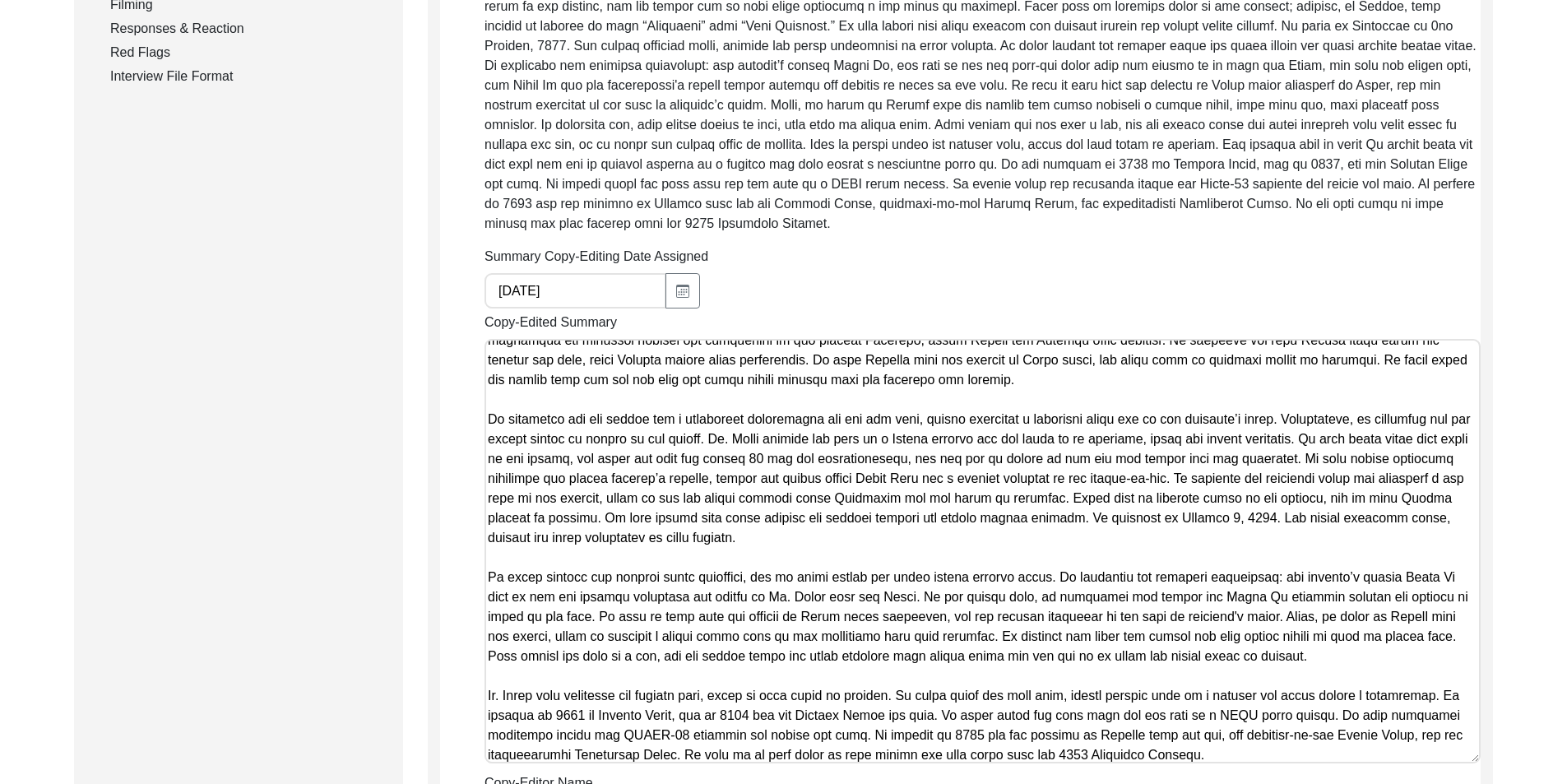
type textarea "[DATE] [PERSON_NAME]: Copy-edited. Changed statements to present tense and date…"
click at [1036, 494] on textarea "Copy-Edited Summary" at bounding box center [983, 550] width 997 height 424
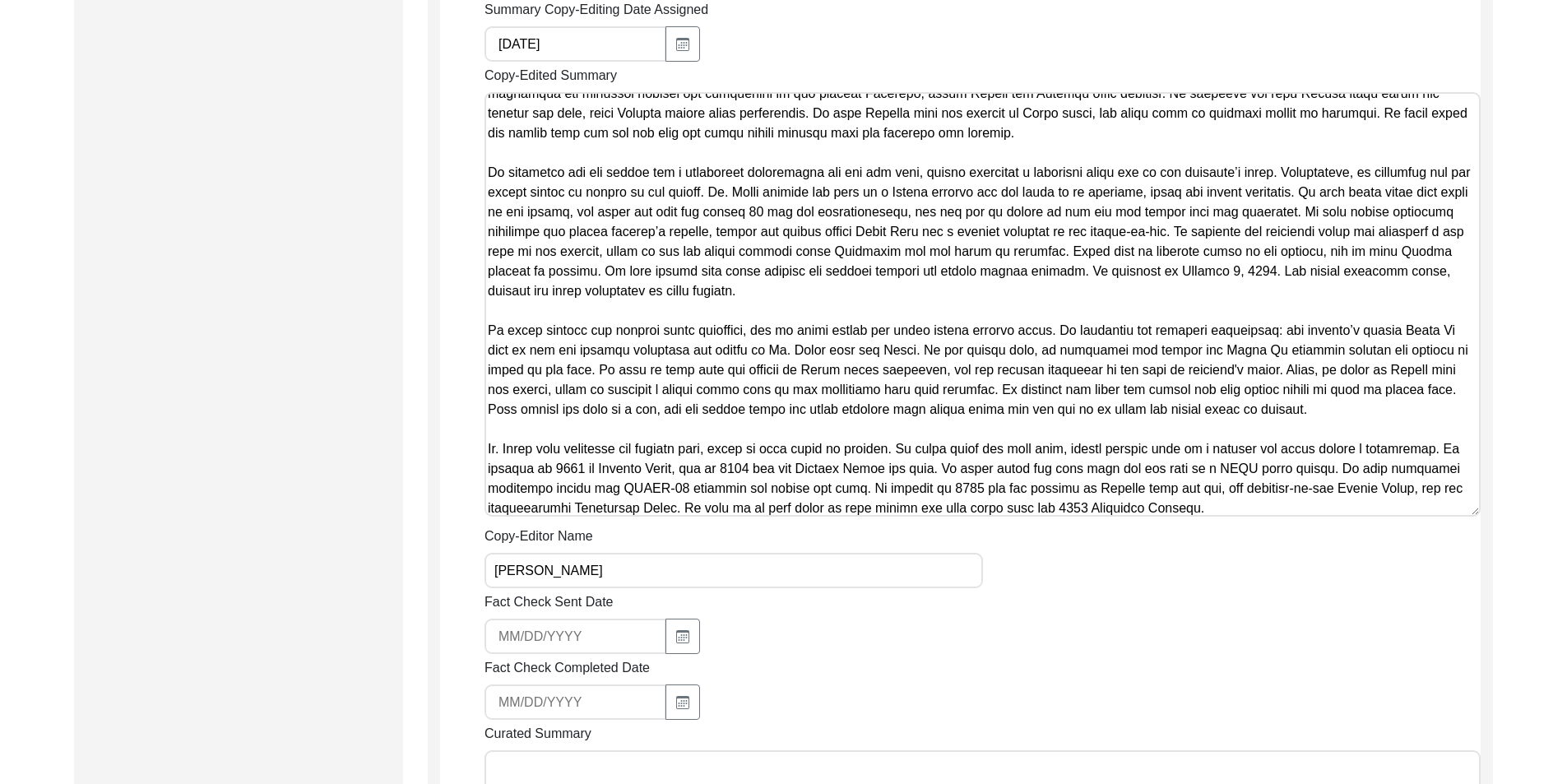
scroll to position [822, 0]
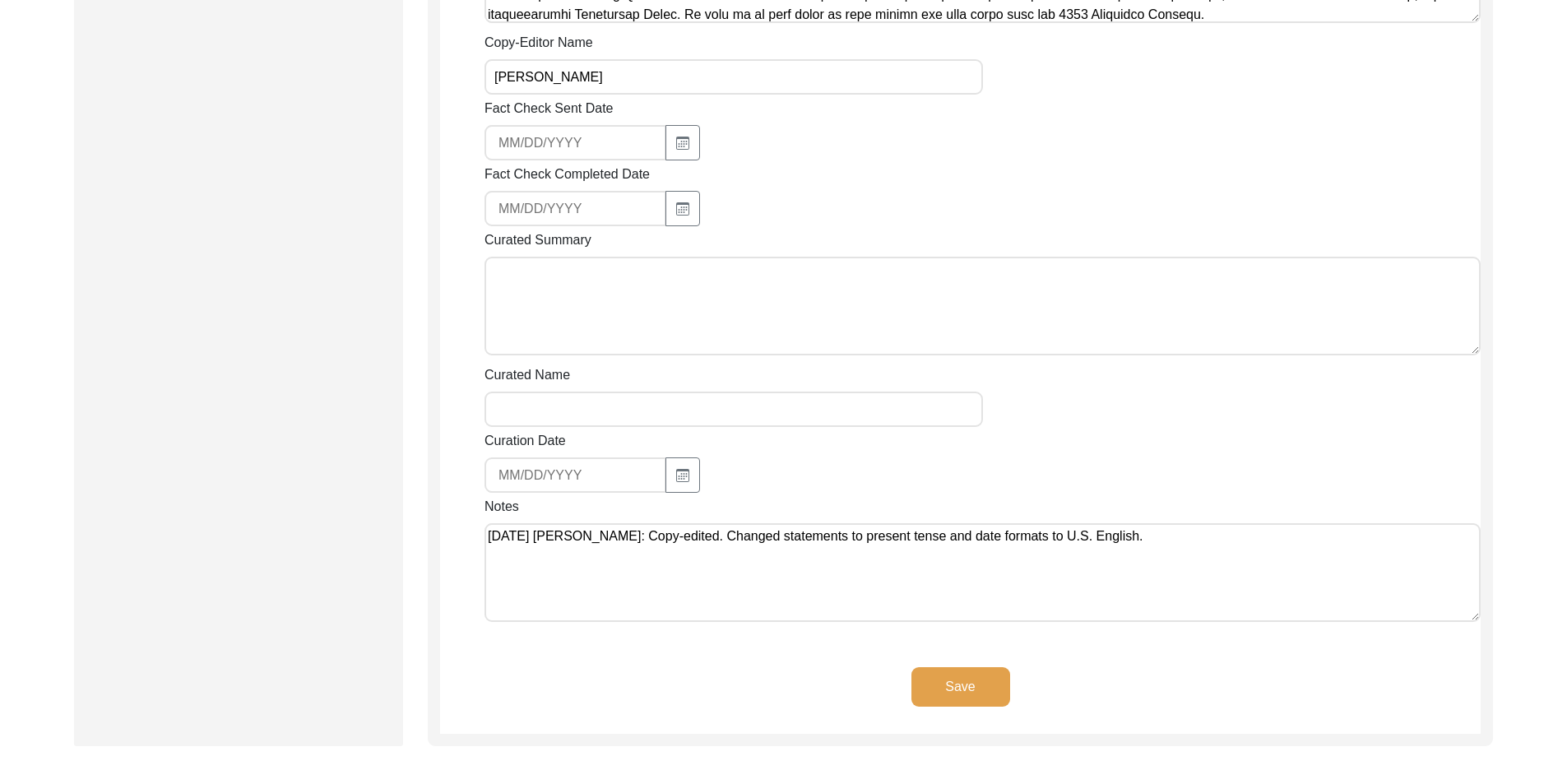
click at [929, 682] on button "Save" at bounding box center [961, 686] width 99 height 40
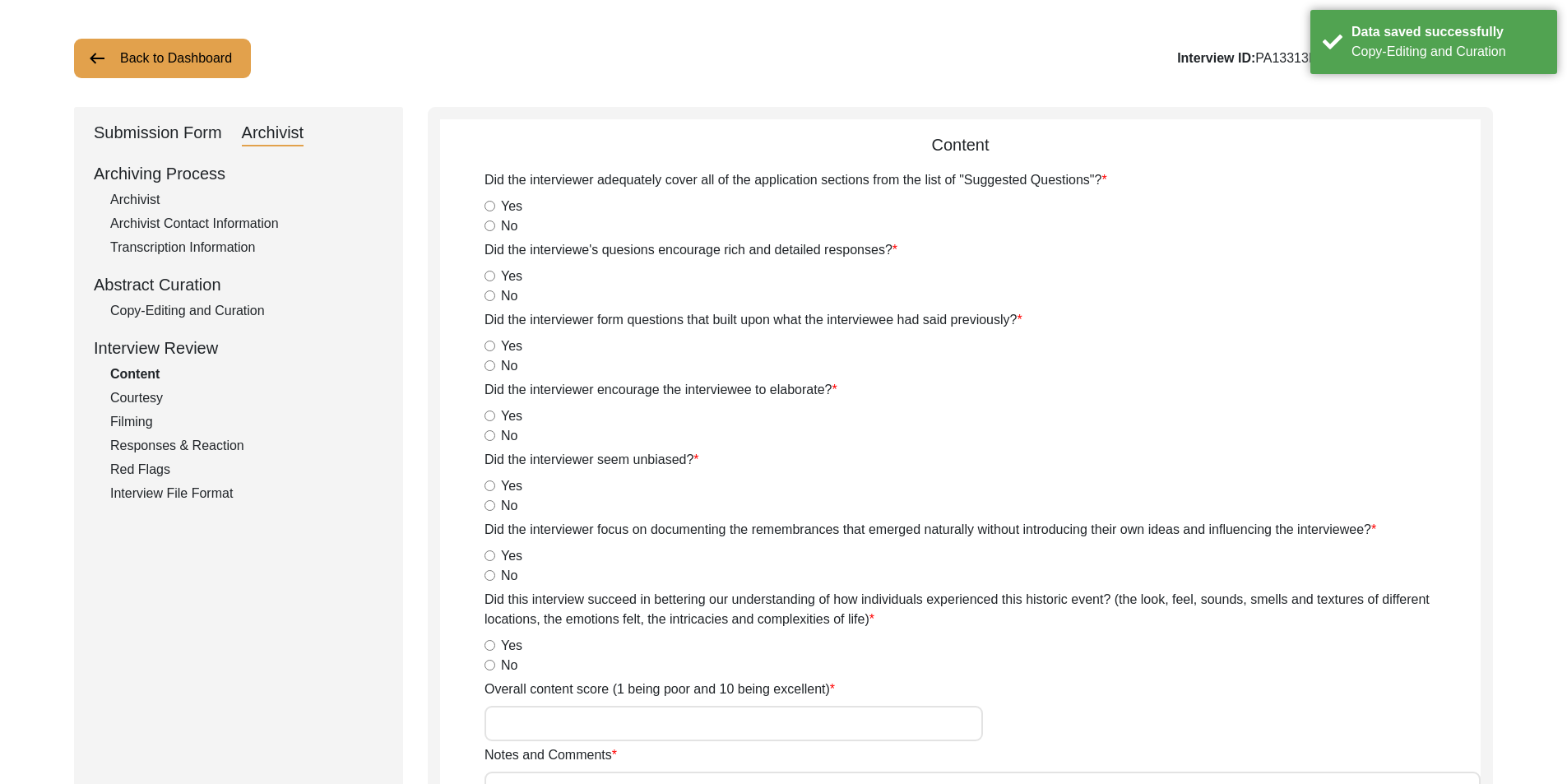
scroll to position [0, 0]
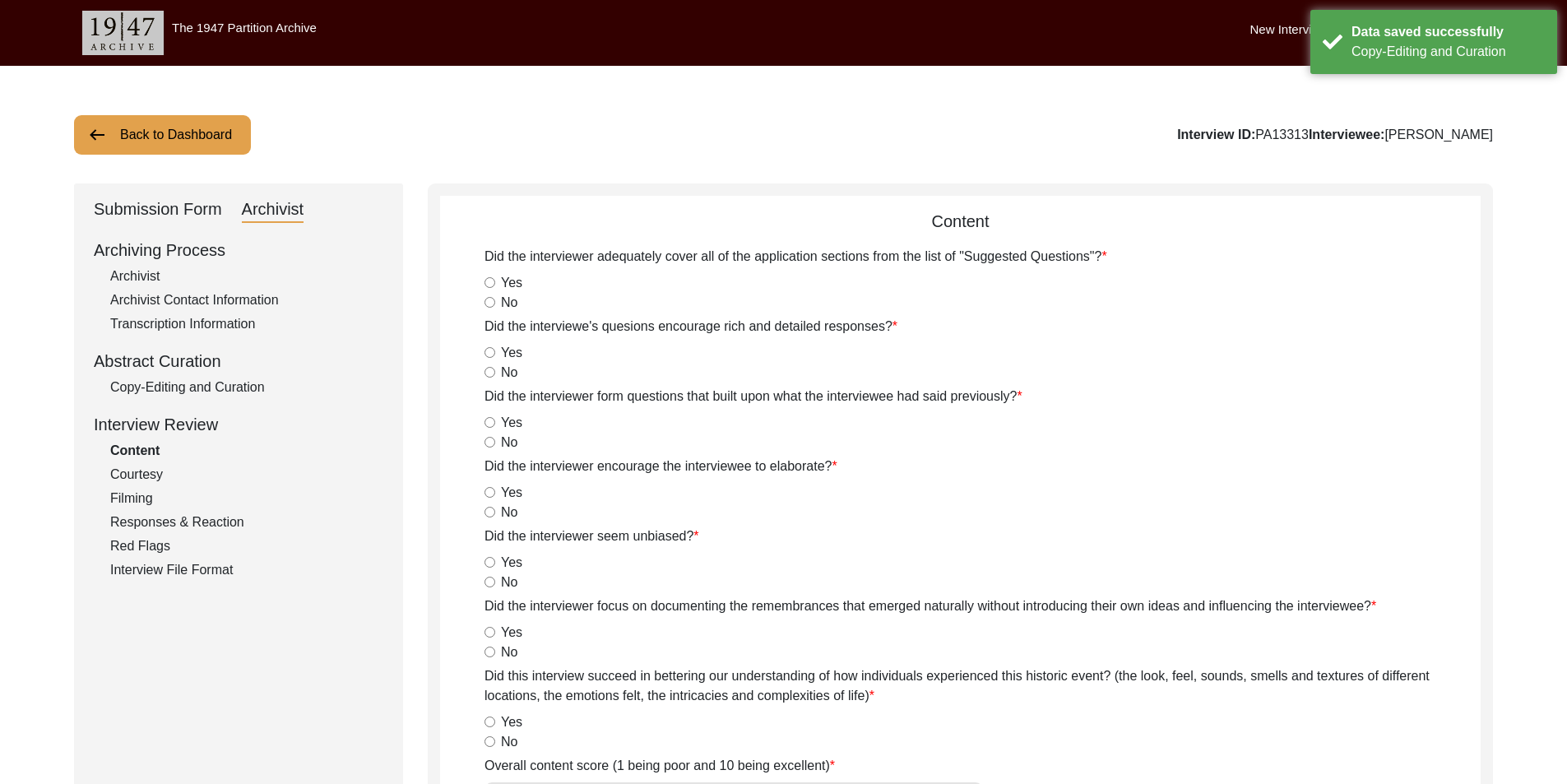
click at [170, 104] on div "Back to Dashboard Interview ID: PA13313 Interviewee: [PERSON_NAME] Submission F…" at bounding box center [784, 630] width 1567 height 1128
click at [173, 124] on button "Back to Dashboard" at bounding box center [162, 135] width 177 height 40
